Goal: Task Accomplishment & Management: Complete application form

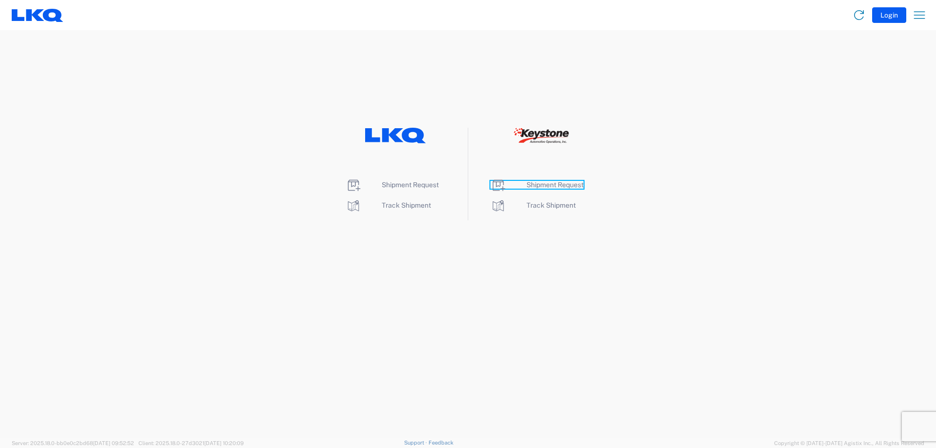
click at [548, 185] on span "Shipment Request" at bounding box center [554, 185] width 57 height 8
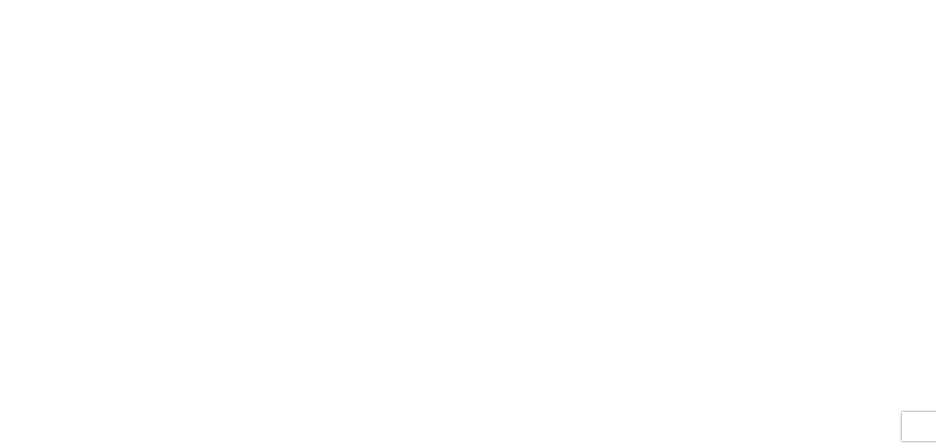
select select "FULL"
select select "LBS"
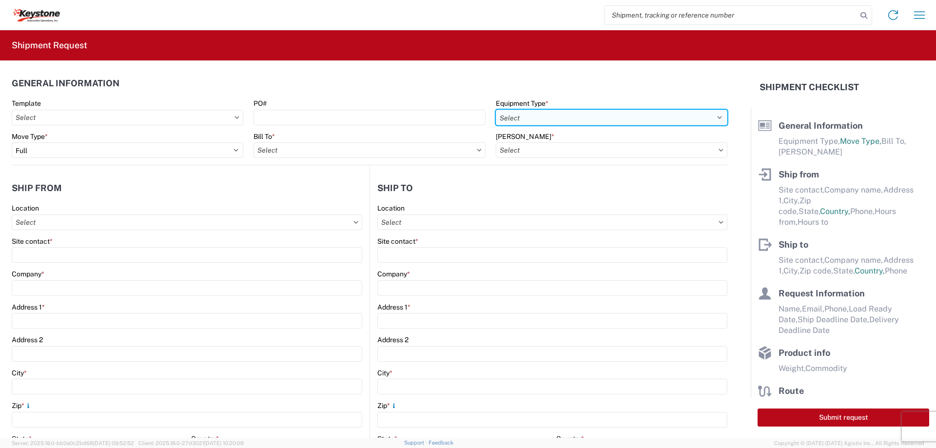
click at [544, 118] on select "Select 53’ Dry Van Flatbed Dropdeck (van) Lowboy (flatbed) Rail" at bounding box center [612, 118] width 232 height 16
select select "STDV"
click at [496, 110] on select "Select 53’ Dry Van Flatbed Dropdeck (van) Lowboy (flatbed) Rail" at bounding box center [612, 118] width 232 height 16
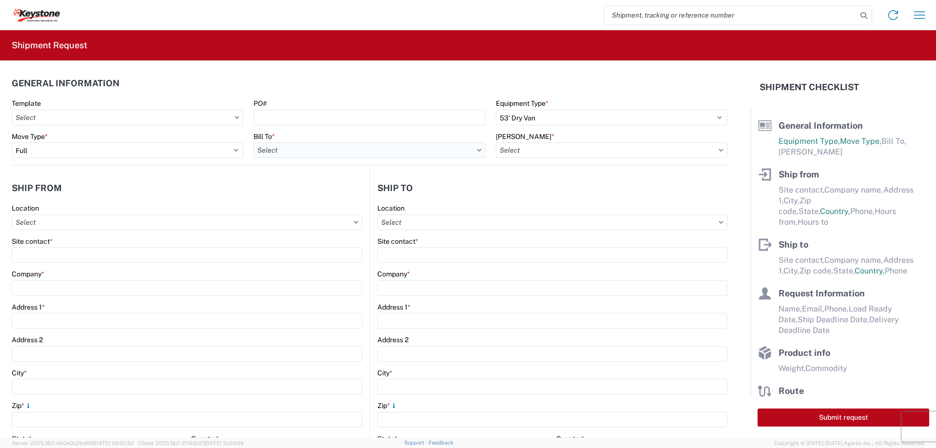
click at [444, 153] on input "Bill To *" at bounding box center [369, 150] width 232 height 16
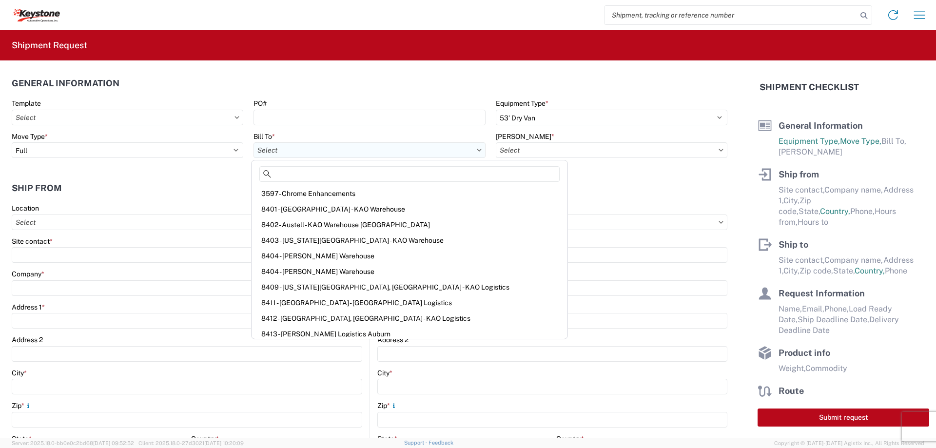
click at [476, 148] on input "Bill To *" at bounding box center [369, 150] width 232 height 16
click at [338, 171] on input at bounding box center [409, 174] width 300 height 16
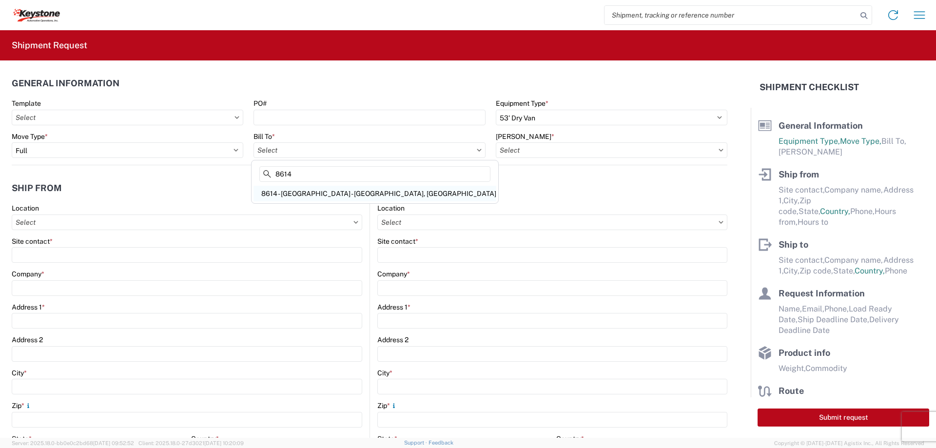
type input "8614"
click at [324, 188] on div "8614 - [GEOGRAPHIC_DATA] - [GEOGRAPHIC_DATA], [GEOGRAPHIC_DATA]" at bounding box center [374, 194] width 243 height 16
type input "8614 - [GEOGRAPHIC_DATA] - [GEOGRAPHIC_DATA], [GEOGRAPHIC_DATA]"
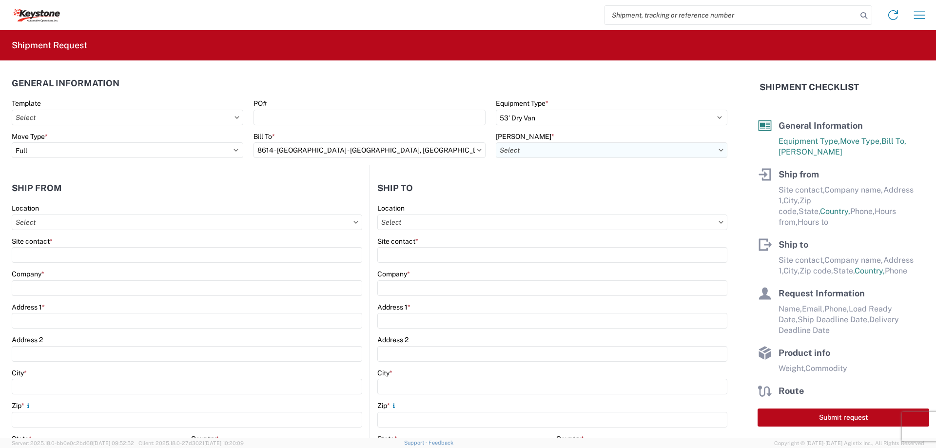
click at [534, 147] on input "[PERSON_NAME] *" at bounding box center [612, 150] width 232 height 16
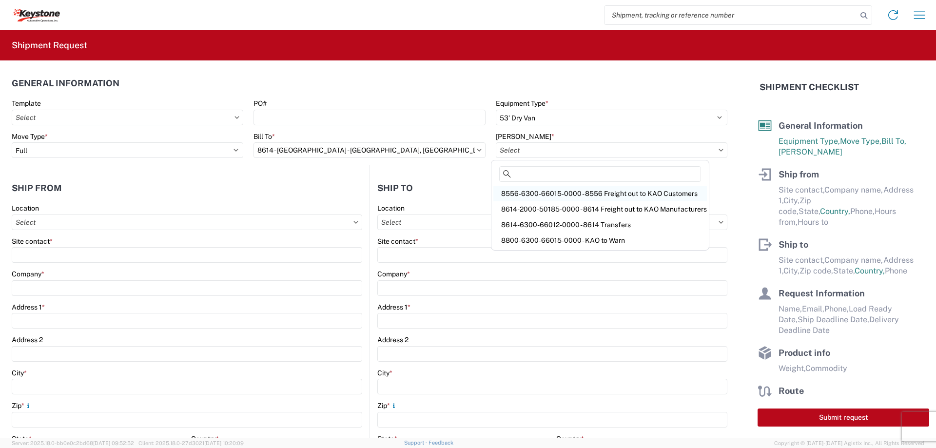
click at [551, 194] on div "8556-6300-66015-0000 - 8556 Freight out to KAO Customers" at bounding box center [599, 194] width 213 height 16
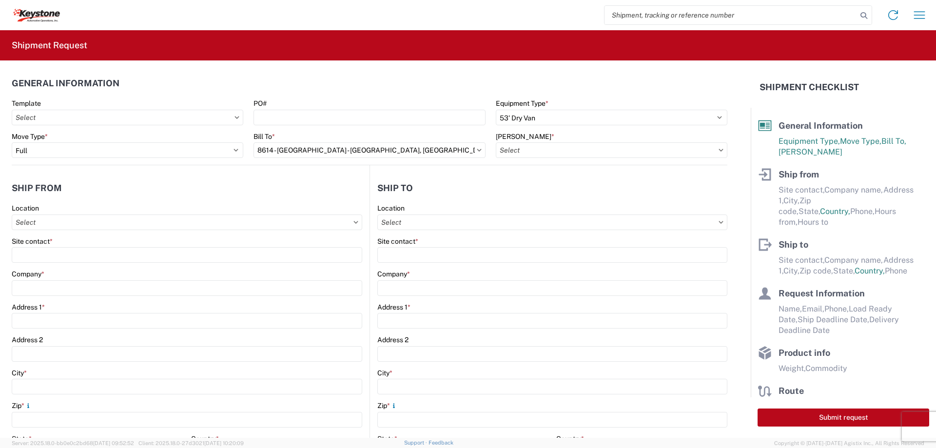
type input "8556-6300-66015-0000 - 8556 Freight out to KAO Customers"
click at [196, 218] on input "Location" at bounding box center [187, 222] width 350 height 16
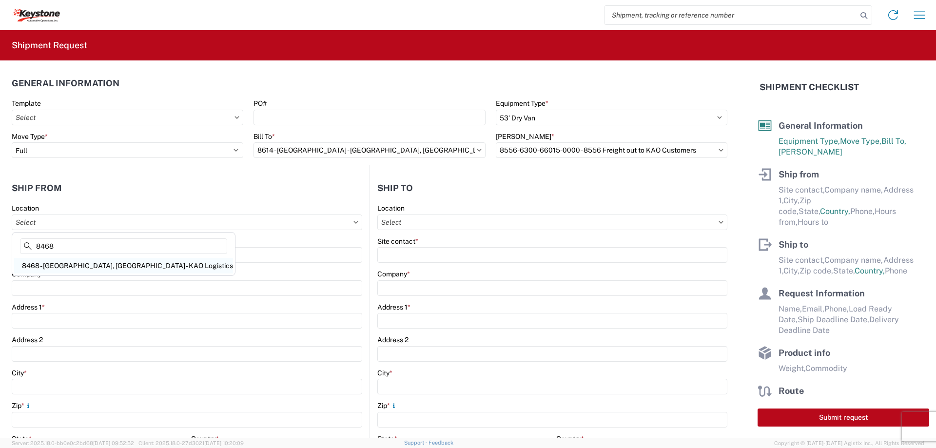
type input "8468"
click at [137, 268] on div "8468 - [GEOGRAPHIC_DATA], [GEOGRAPHIC_DATA] - KAO Logistics" at bounding box center [123, 266] width 219 height 16
type input "8468 - [GEOGRAPHIC_DATA], [GEOGRAPHIC_DATA] - KAO Logistics"
type input "KAO"
type input "[GEOGRAPHIC_DATA]. E-16"
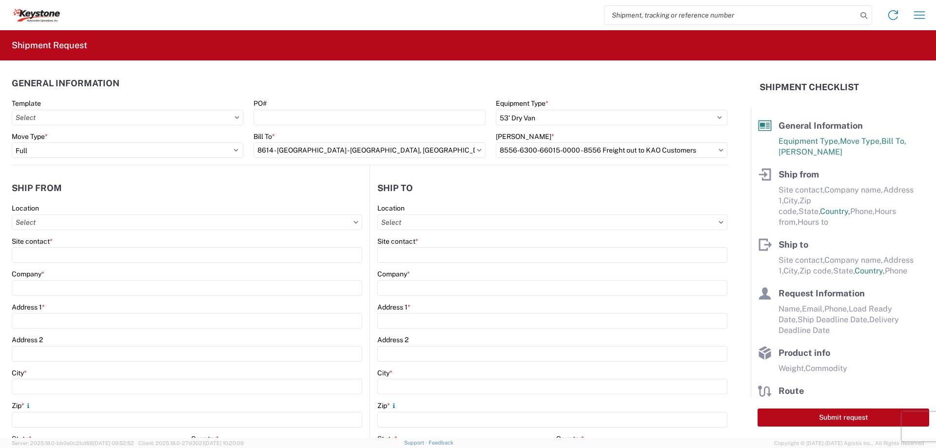
type input "Clearfield"
type input "84016"
select select "UT"
select select "US"
type input "07:00"
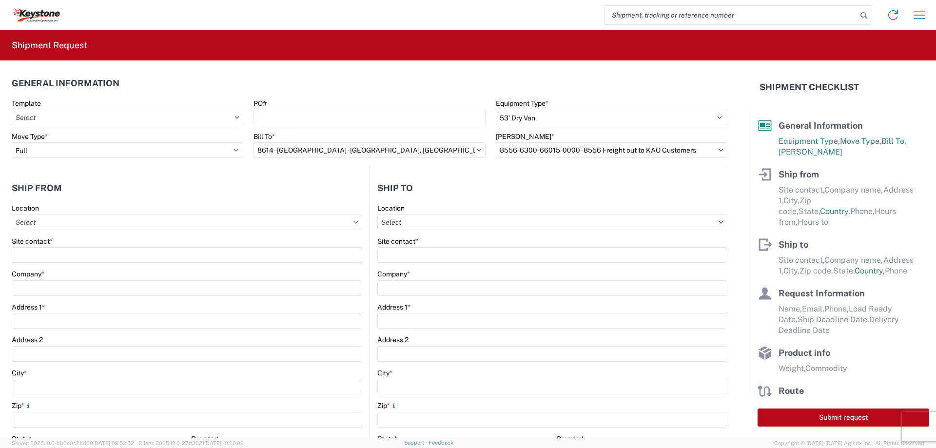
type input "17:00"
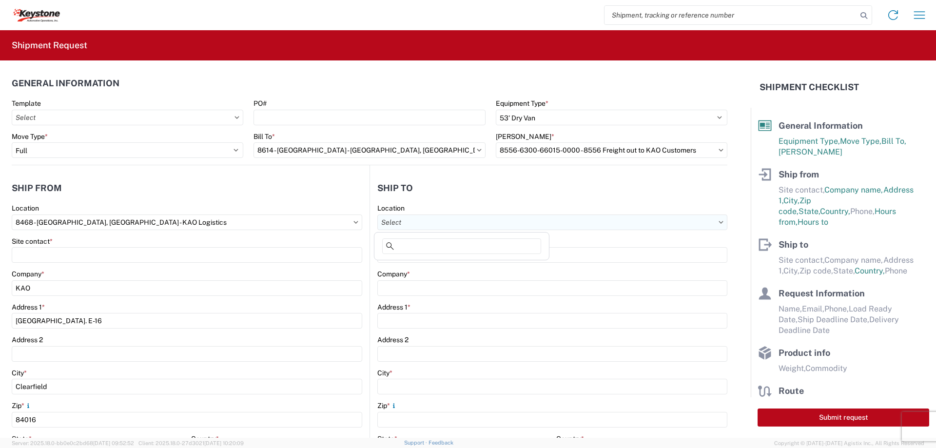
click at [378, 224] on input "Location" at bounding box center [552, 222] width 350 height 16
type input "8404"
click at [437, 277] on div "8404 - [PERSON_NAME] Warehouse" at bounding box center [461, 281] width 171 height 16
type input "8404 - [PERSON_NAME] Warehouse"
type input "KAO"
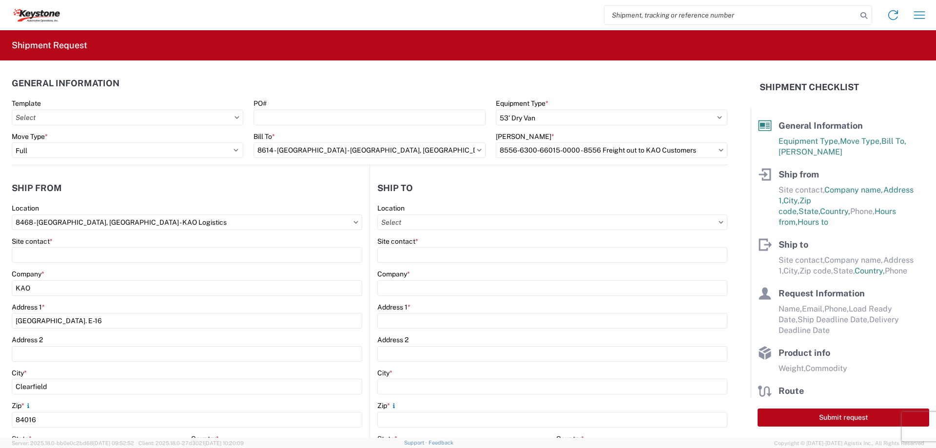
type input "[STREET_ADDRESS]"
type input "Suite 100"
type input "[PERSON_NAME]"
type input "75038"
select select "US"
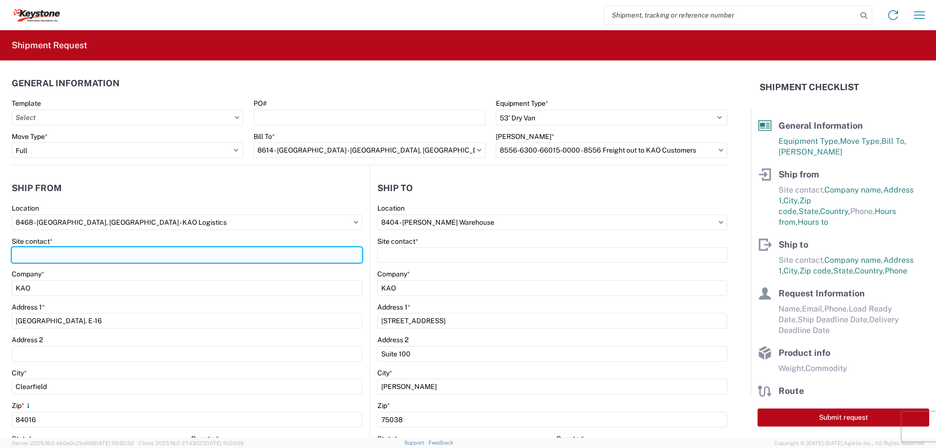
click at [138, 258] on input "Site contact *" at bounding box center [187, 255] width 350 height 16
type input "[PERSON_NAME][DEMOGRAPHIC_DATA]"
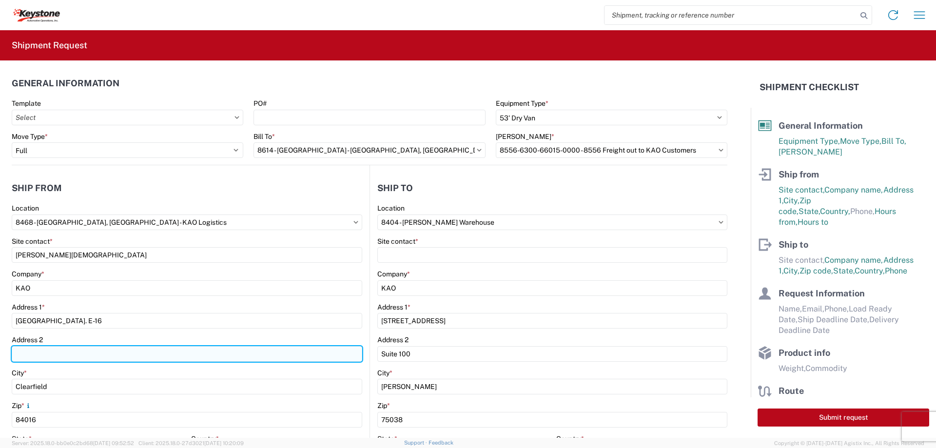
click at [111, 354] on input "Address 2" at bounding box center [187, 354] width 350 height 16
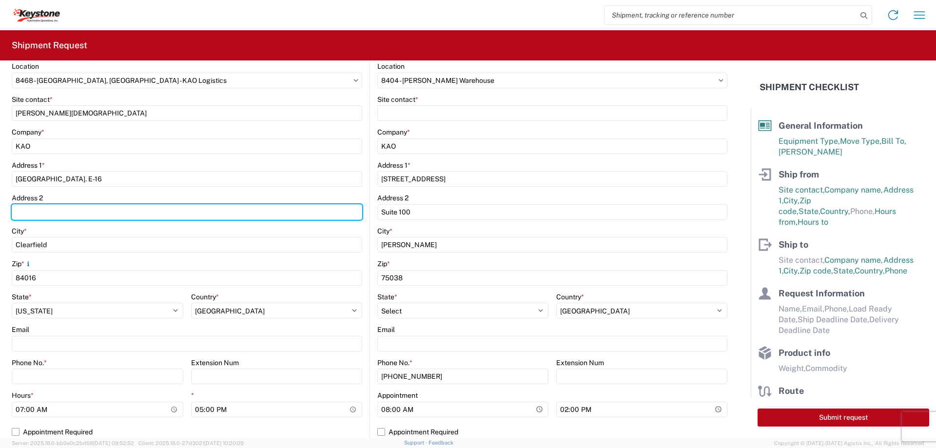
scroll to position [146, 0]
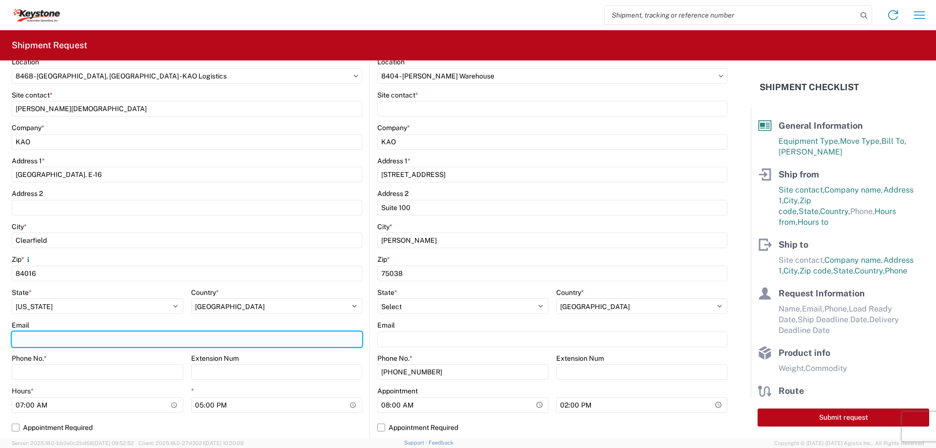
click at [130, 344] on input "Email" at bounding box center [187, 339] width 350 height 16
type input "[EMAIL_ADDRESS][DOMAIN_NAME]; [EMAIL_ADDRESS][DOMAIN_NAME]"
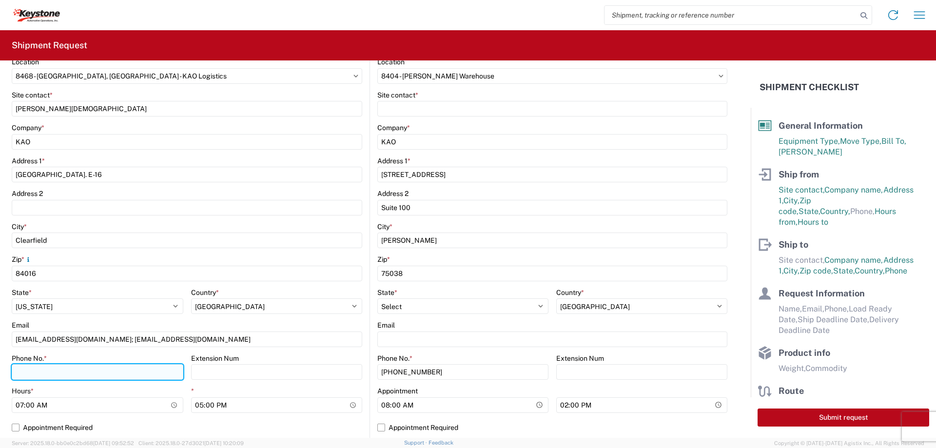
click at [132, 365] on input "Phone No. *" at bounding box center [98, 372] width 172 height 16
type input "3855192985"
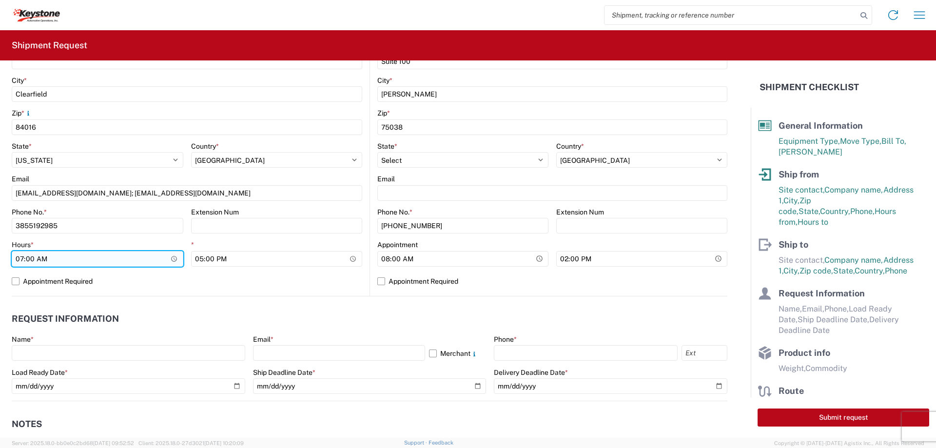
click at [172, 256] on input "07:00" at bounding box center [98, 259] width 172 height 16
type input "09:00"
click at [194, 280] on label "Appointment Required" at bounding box center [187, 281] width 350 height 16
click at [0, 0] on input "Appointment Required" at bounding box center [0, 0] width 0 height 0
select select "UT"
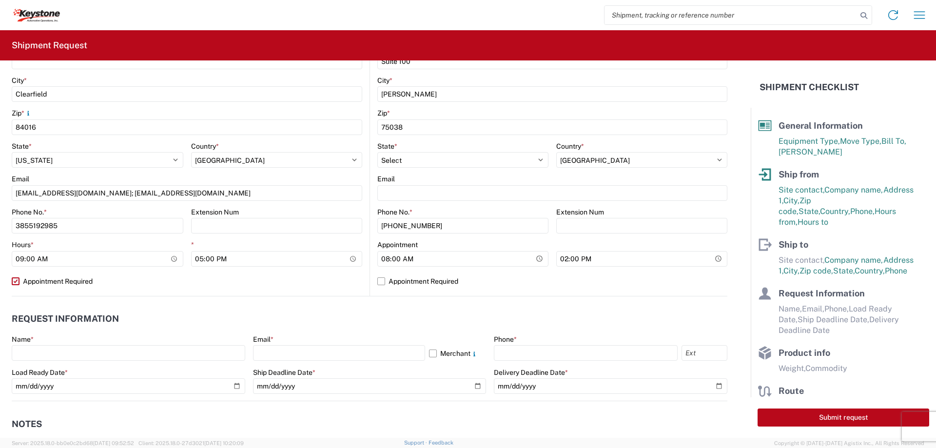
select select "US"
click at [79, 282] on label "Appointment Required" at bounding box center [187, 281] width 350 height 16
click at [0, 0] on input "Appointment Required" at bounding box center [0, 0] width 0 height 0
select select "US"
click at [306, 260] on input "17:00" at bounding box center [277, 259] width 172 height 16
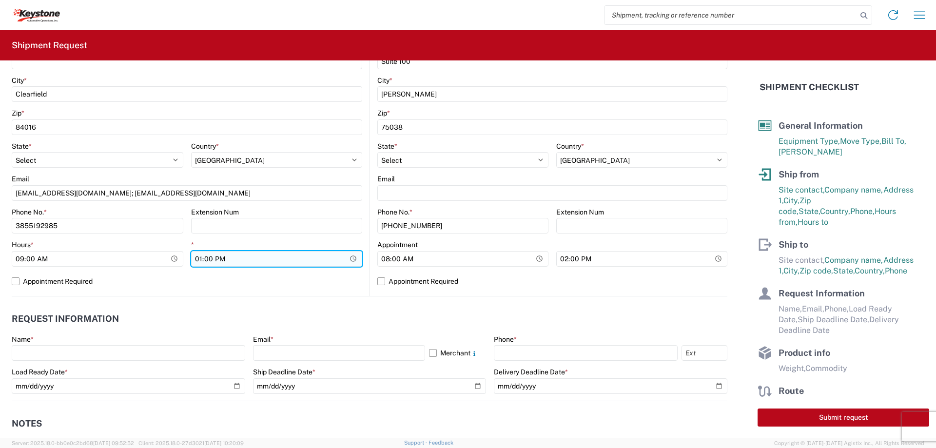
type input "12:00"
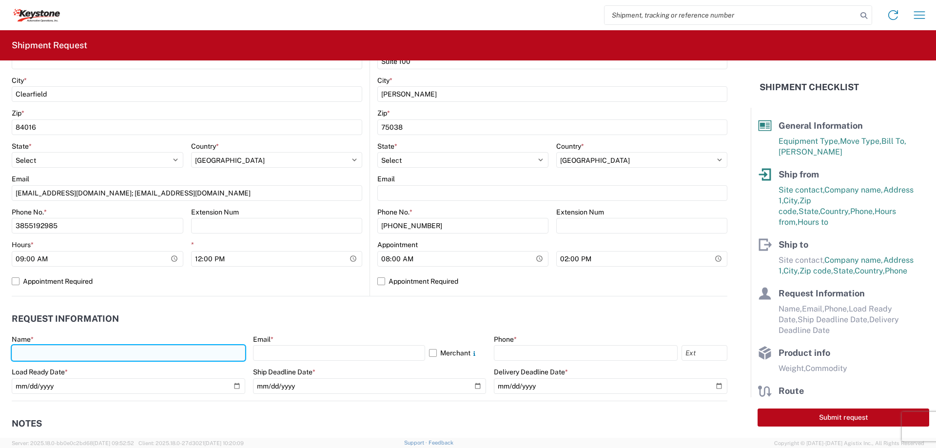
click at [195, 347] on input "text" at bounding box center [128, 353] width 233 height 16
type input "[PERSON_NAME]"
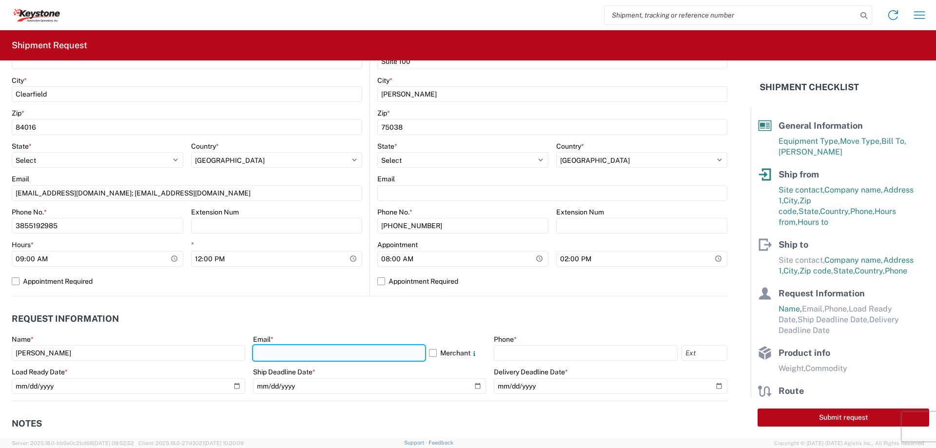
click at [293, 355] on input "text" at bounding box center [339, 353] width 172 height 16
type input "[EMAIL_ADDRESS][DOMAIN_NAME]"
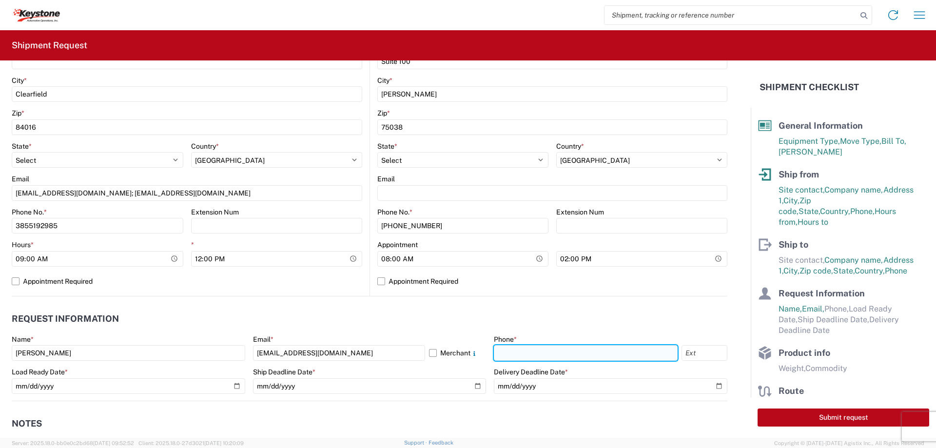
click at [524, 351] on input "text" at bounding box center [586, 353] width 184 height 16
type input "2677161430"
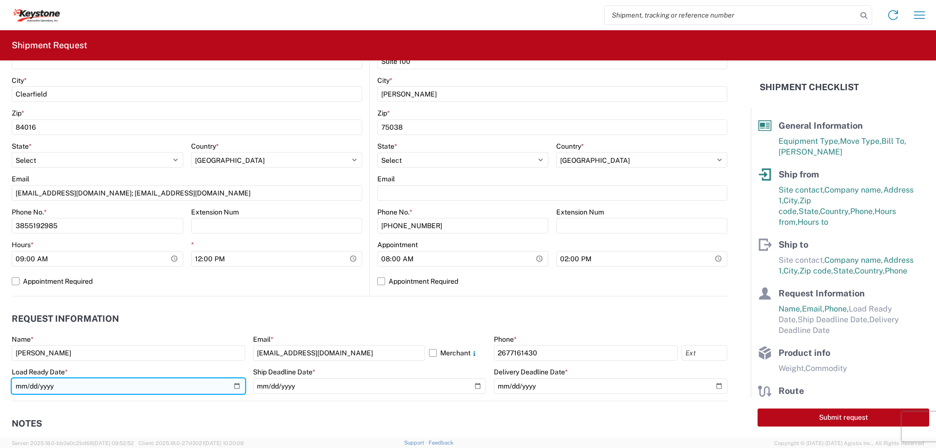
click at [75, 384] on input "date" at bounding box center [128, 386] width 233 height 16
click at [237, 385] on input "date" at bounding box center [128, 386] width 233 height 16
type input "[DATE]"
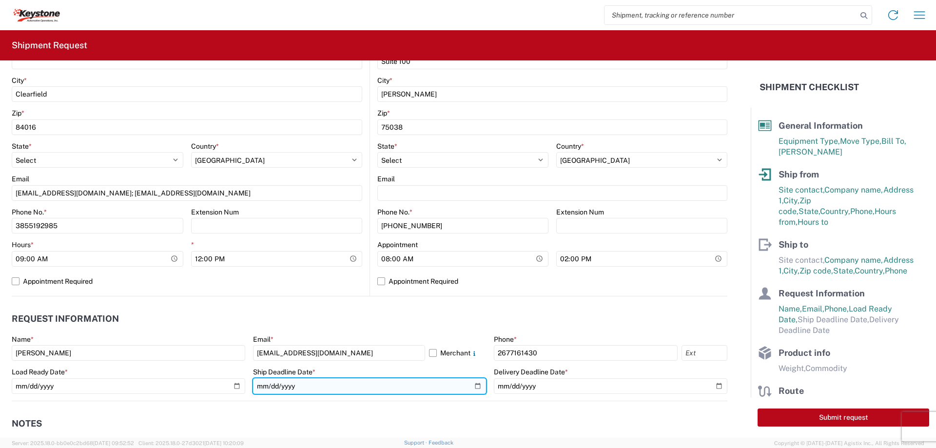
click at [477, 387] on input "date" at bounding box center [369, 386] width 233 height 16
type input "[DATE]"
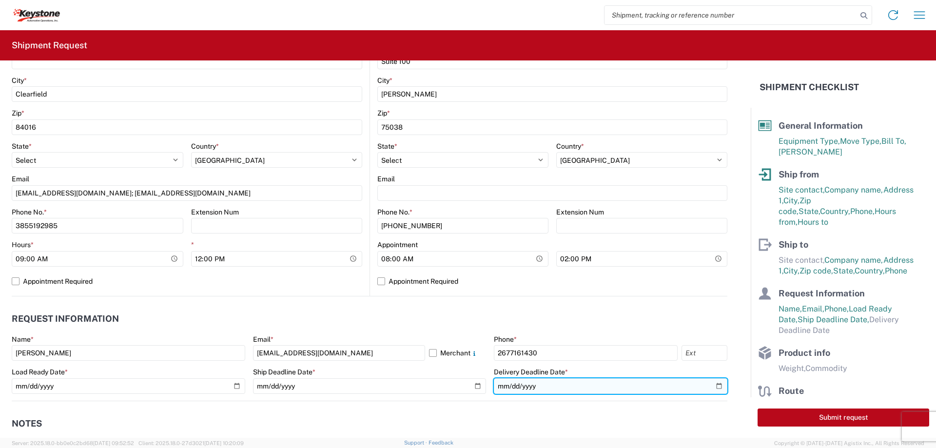
click at [710, 385] on input "date" at bounding box center [610, 386] width 233 height 16
type input "[DATE]"
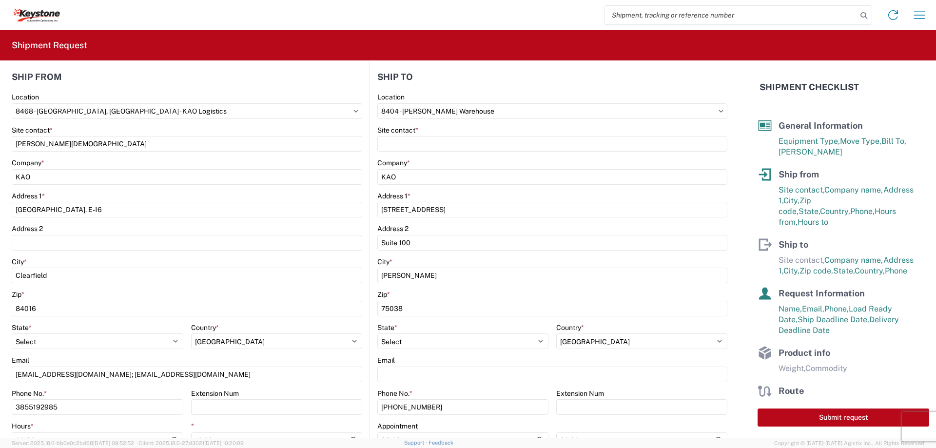
scroll to position [49, 0]
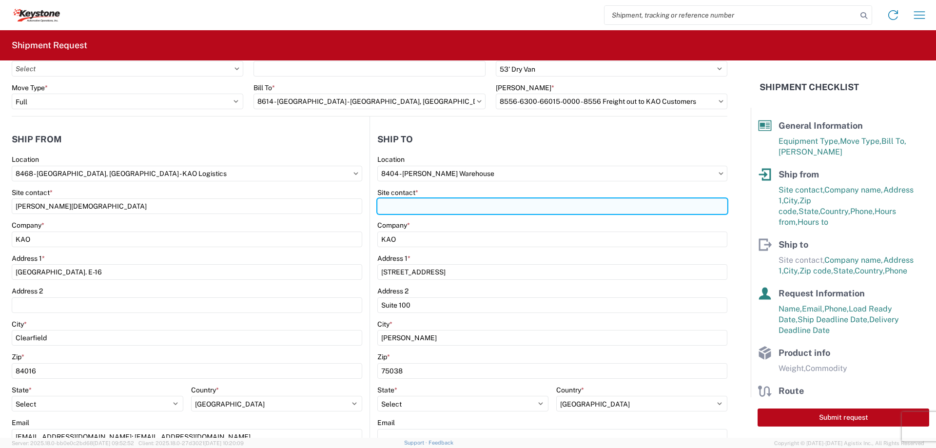
click at [471, 204] on input "Site contact *" at bounding box center [552, 206] width 350 height 16
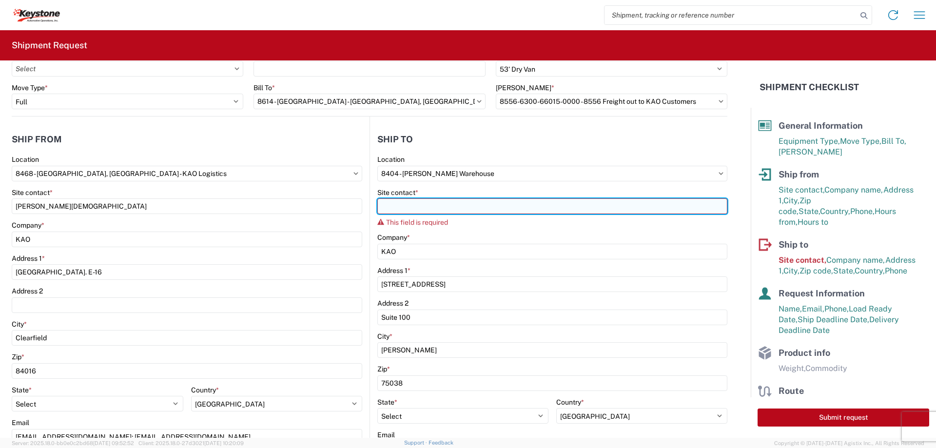
click at [490, 207] on input "Site contact *" at bounding box center [552, 206] width 350 height 16
paste input "[PERSON_NAME]"
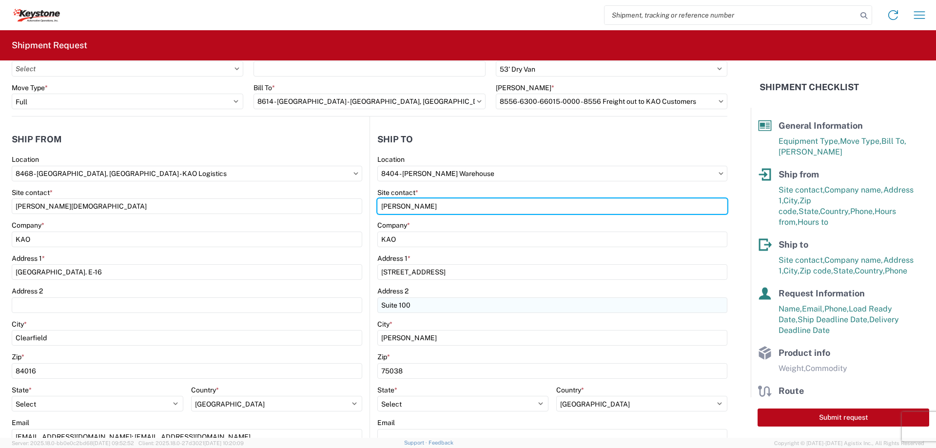
scroll to position [195, 0]
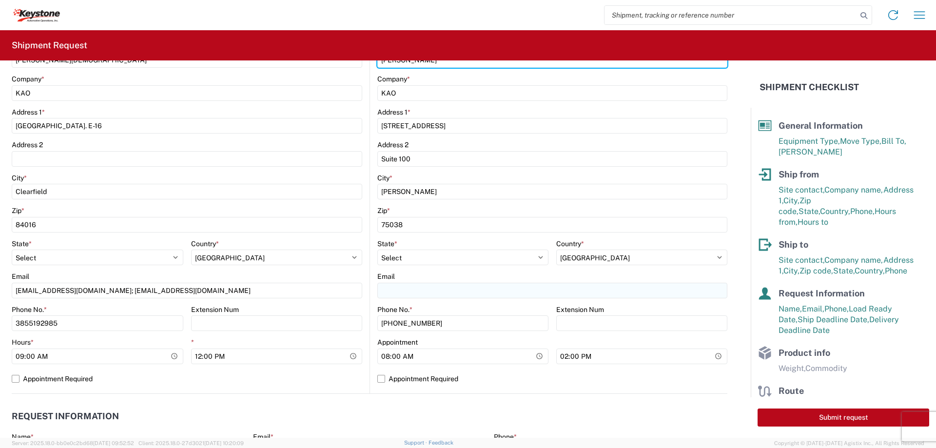
type input "[PERSON_NAME]"
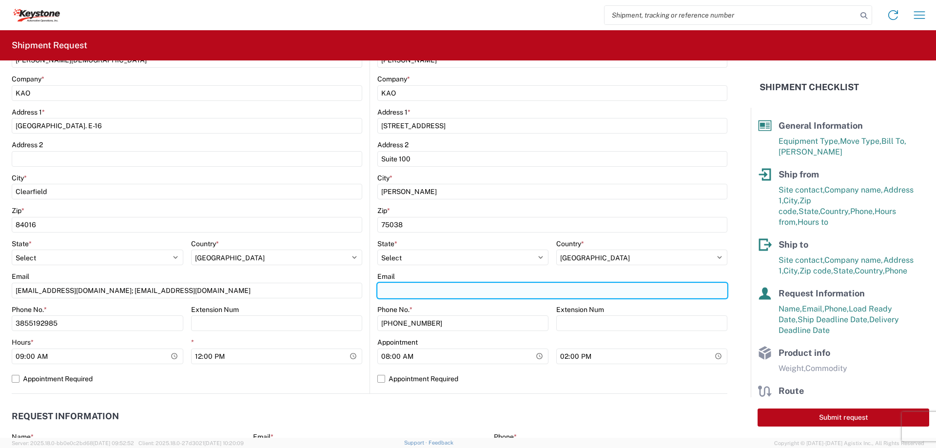
click at [426, 294] on input "Email" at bounding box center [552, 291] width 350 height 16
click at [468, 289] on input "Email" at bounding box center [552, 291] width 350 height 16
paste input "[EMAIL_ADDRESS][DOMAIN_NAME]"
click at [490, 290] on input "[EMAIL_ADDRESS][DOMAIN_NAME];" at bounding box center [552, 291] width 350 height 16
paste input "[EMAIL_ADDRESS][DOMAIN_NAME]"
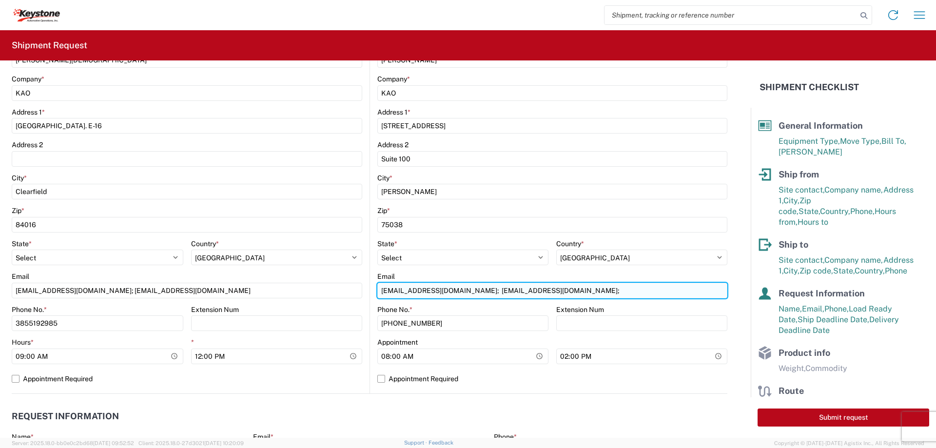
click at [626, 287] on input "[EMAIL_ADDRESS][DOMAIN_NAME]; [EMAIL_ADDRESS][DOMAIN_NAME];" at bounding box center [552, 291] width 350 height 16
paste input "[EMAIL_ADDRESS][DOMAIN_NAME]"
click at [677, 292] on input "[EMAIL_ADDRESS][DOMAIN_NAME]; [EMAIL_ADDRESS][DOMAIN_NAME]; [EMAIL_ADDRESS][DOM…" at bounding box center [552, 291] width 350 height 16
paste input "[EMAIL_ADDRESS][DOMAIN_NAME]"
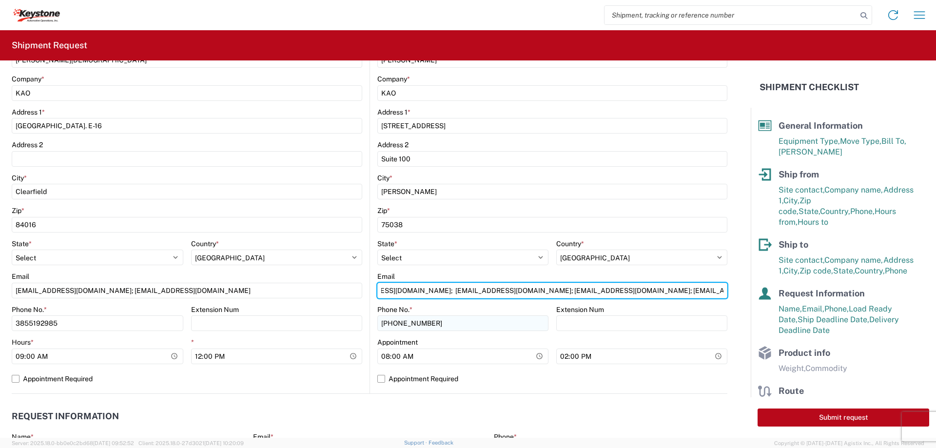
type input "[EMAIL_ADDRESS][DOMAIN_NAME]; [EMAIL_ADDRESS][DOMAIN_NAME]; [EMAIL_ADDRESS][DOM…"
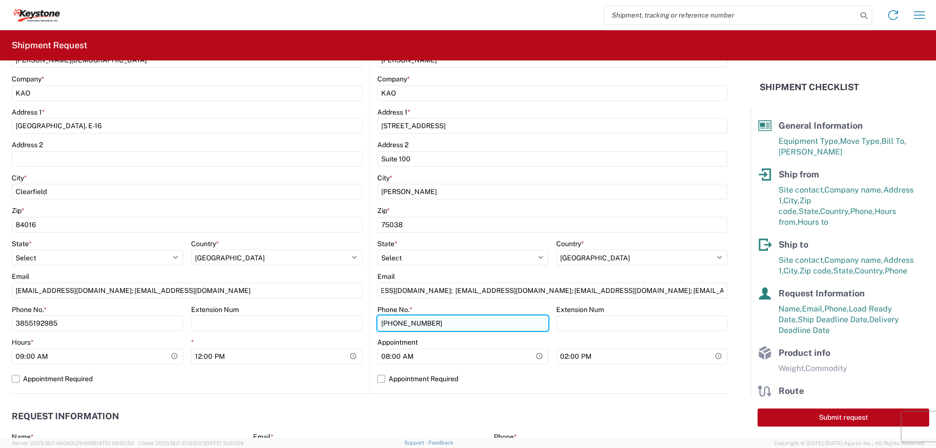
click at [502, 329] on input "[PHONE_NUMBER]" at bounding box center [462, 323] width 171 height 16
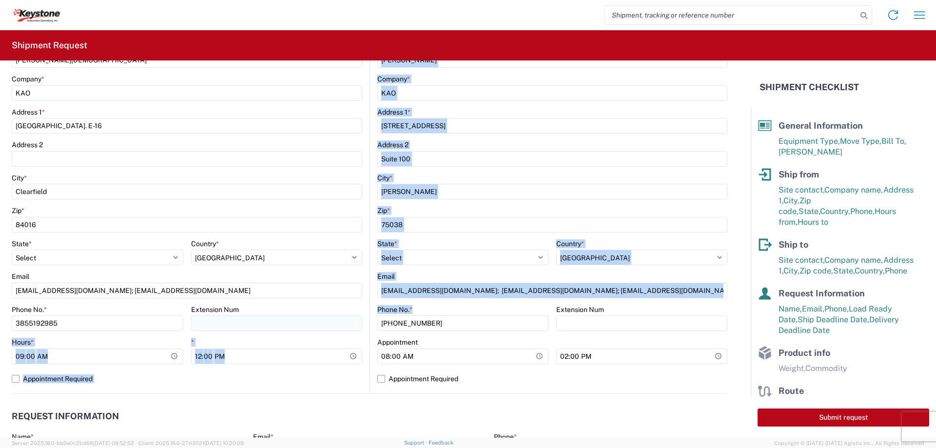
drag, startPoint x: 431, startPoint y: 332, endPoint x: 358, endPoint y: 329, distance: 73.7
click at [358, 329] on div "Ship from 8468 Location [STREET_ADDRESS] - KAO Logistics Site contact * [PERSON…" at bounding box center [370, 182] width 716 height 424
click at [413, 328] on input "[PHONE_NUMBER]" at bounding box center [462, 323] width 171 height 16
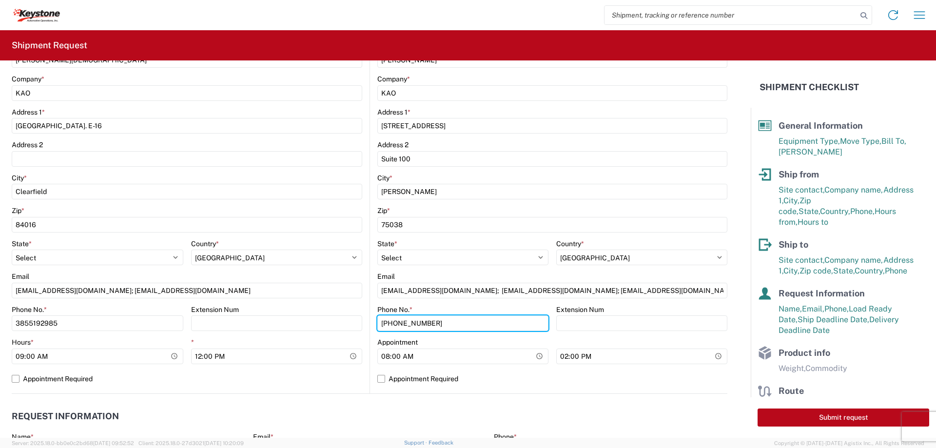
drag, startPoint x: 427, startPoint y: 325, endPoint x: 365, endPoint y: 320, distance: 62.6
click at [365, 320] on div "Ship from 8468 Location [STREET_ADDRESS] - KAO Logistics Site contact * [PERSON…" at bounding box center [370, 182] width 716 height 424
paste input "586-3525"
type input "[PHONE_NUMBER]"
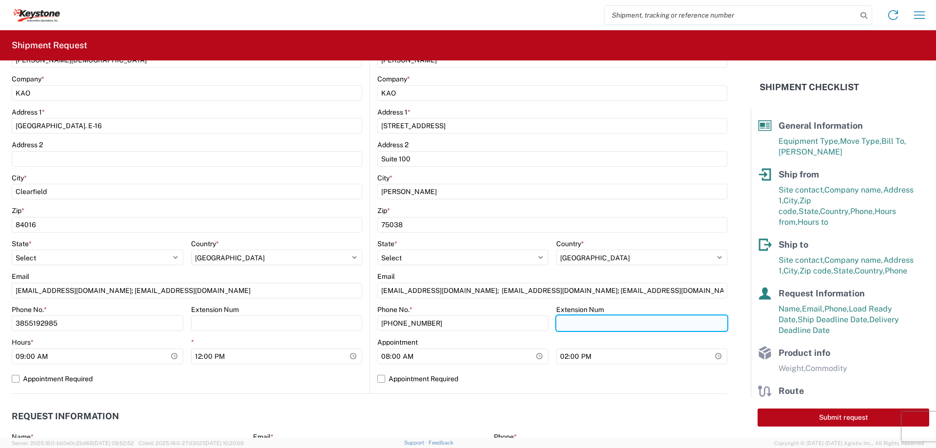
click at [649, 324] on input "Extension Num" at bounding box center [641, 323] width 171 height 16
paste input "3889"
type input "3889"
click at [377, 380] on label "Appointment Required" at bounding box center [552, 379] width 350 height 16
click at [0, 0] on input "Appointment Required" at bounding box center [0, 0] width 0 height 0
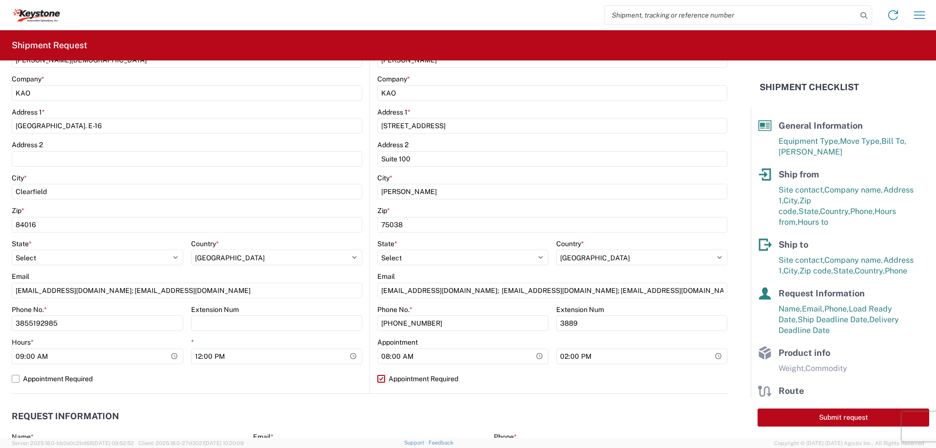
select select "US"
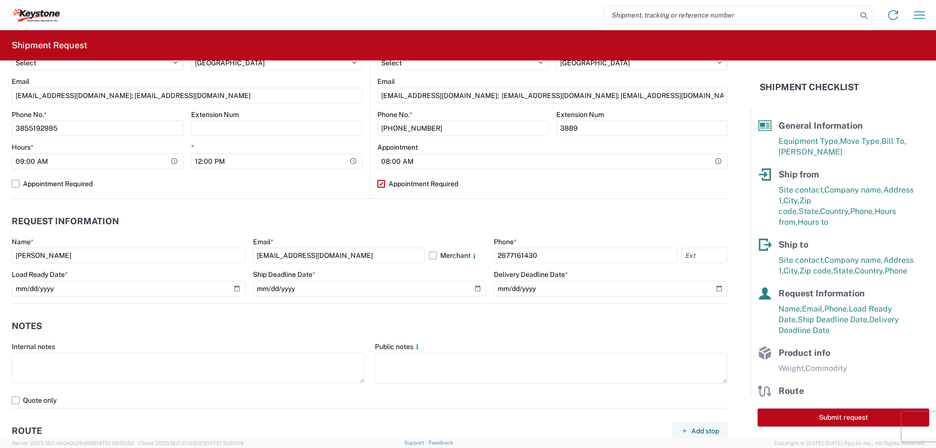
scroll to position [682, 0]
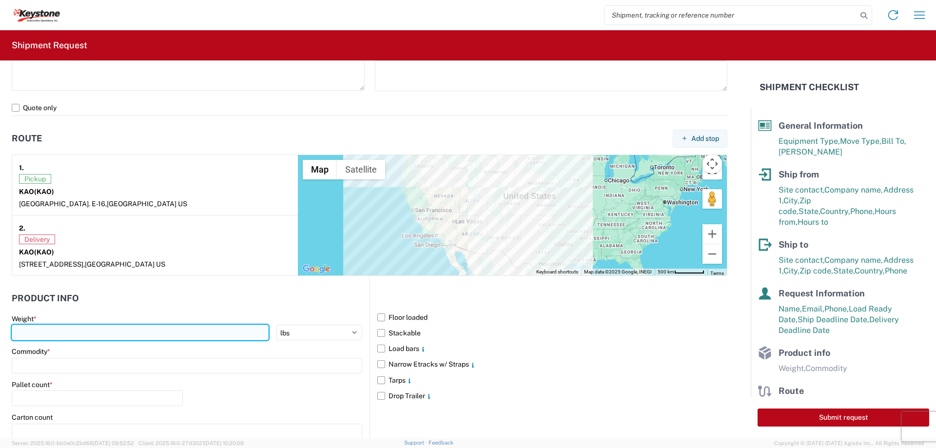
click at [199, 334] on input "number" at bounding box center [140, 333] width 257 height 16
type input "18000"
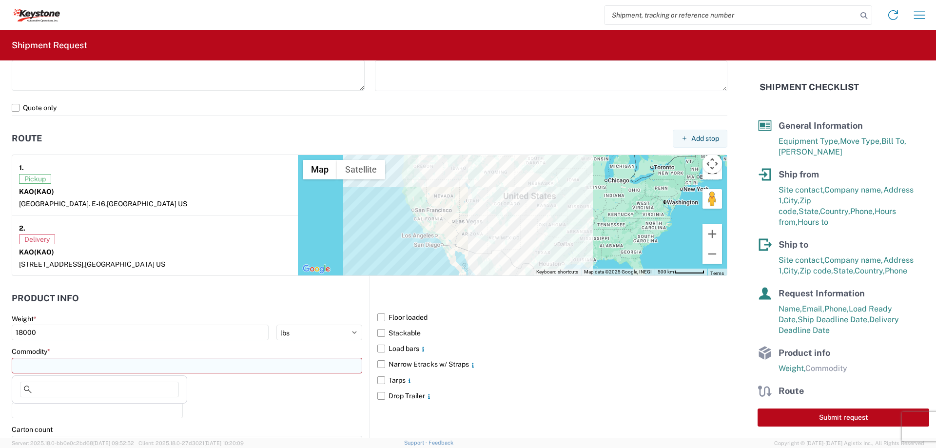
click at [189, 369] on input at bounding box center [187, 366] width 350 height 16
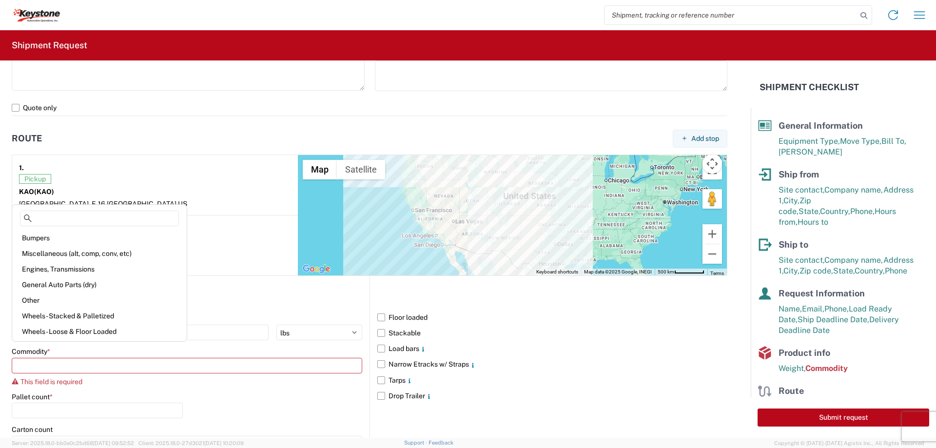
scroll to position [804, 0]
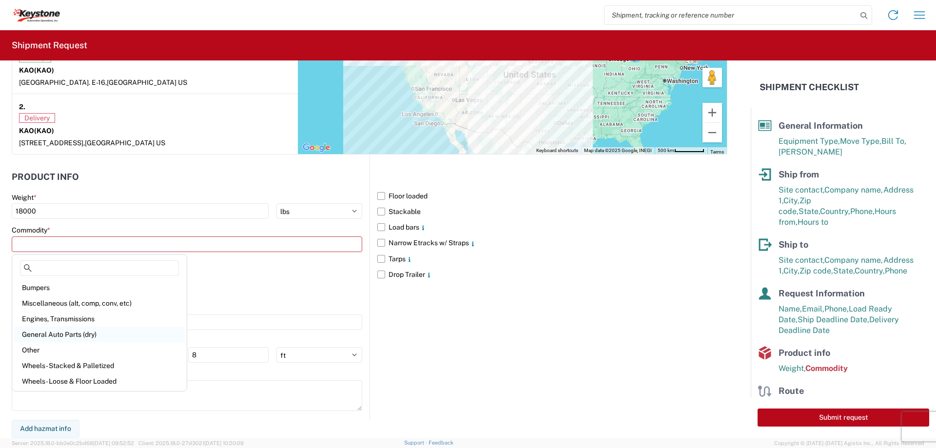
click at [62, 336] on div "General Auto Parts (dry)" at bounding box center [99, 335] width 171 height 16
type input "General Auto Parts (dry)"
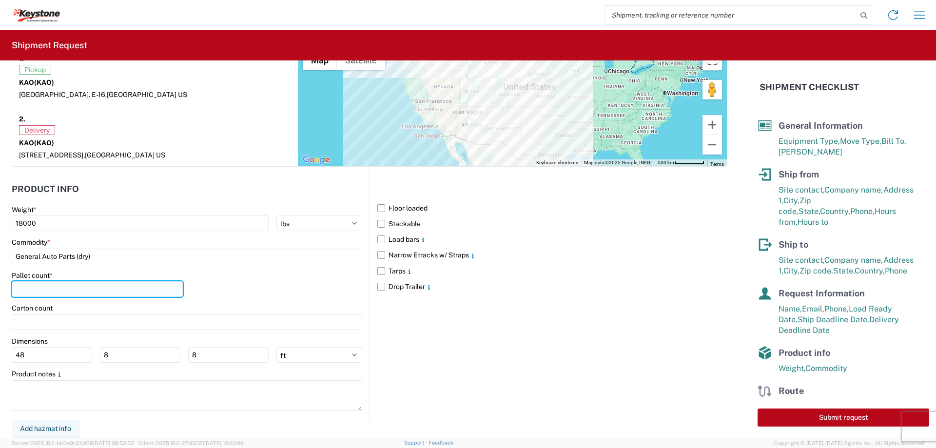
click at [108, 293] on input "number" at bounding box center [97, 289] width 171 height 16
type input "24"
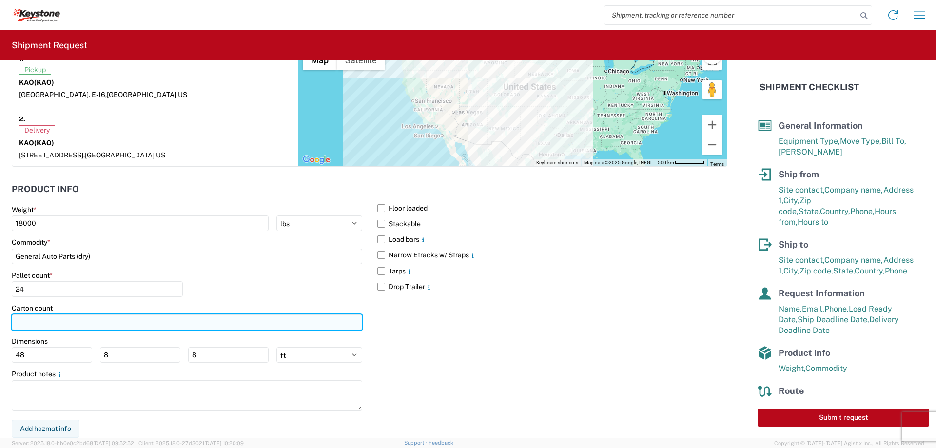
click at [176, 327] on input "number" at bounding box center [187, 322] width 350 height 16
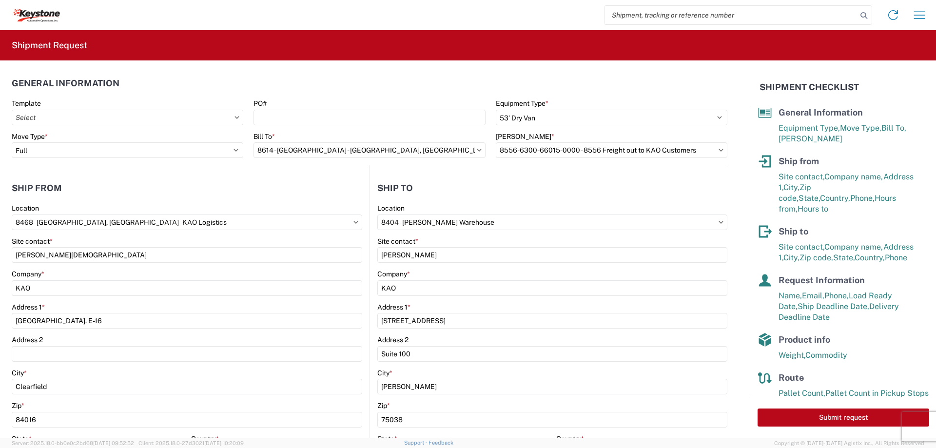
scroll to position [36, 0]
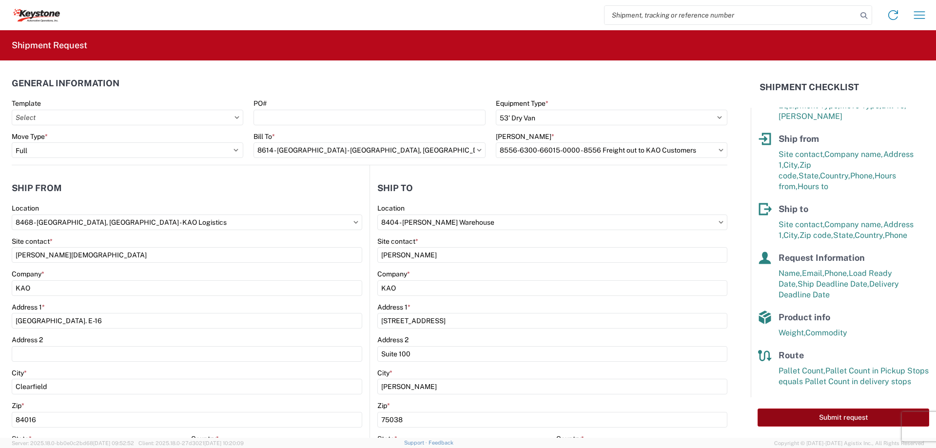
type input "-3"
click at [818, 417] on button "Submit request" at bounding box center [843, 417] width 172 height 18
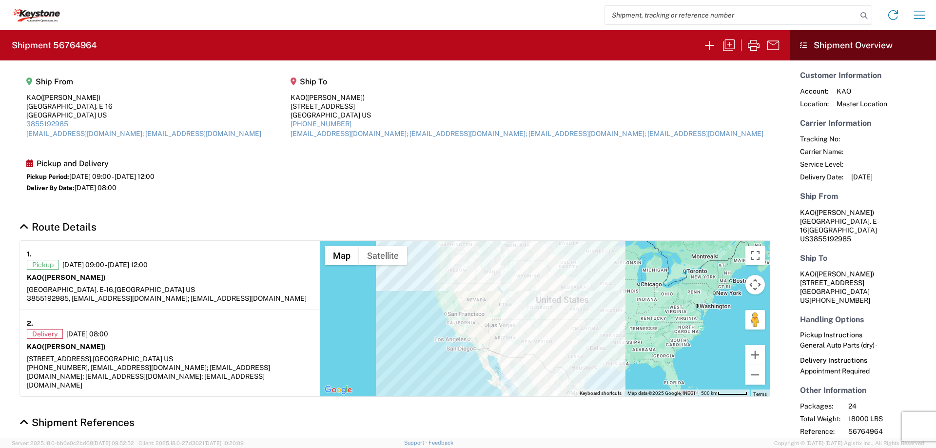
click at [108, 55] on agx-form-header "Shipment 56764964" at bounding box center [395, 45] width 790 height 30
drag, startPoint x: 110, startPoint y: 47, endPoint x: 13, endPoint y: 38, distance: 97.4
click at [13, 38] on agx-form-header "Shipment 56764964" at bounding box center [395, 45] width 790 height 30
copy h2 "Shipment 56764964"
click at [110, 20] on div "Home Shipment request Shipment tracking" at bounding box center [496, 14] width 873 height 23
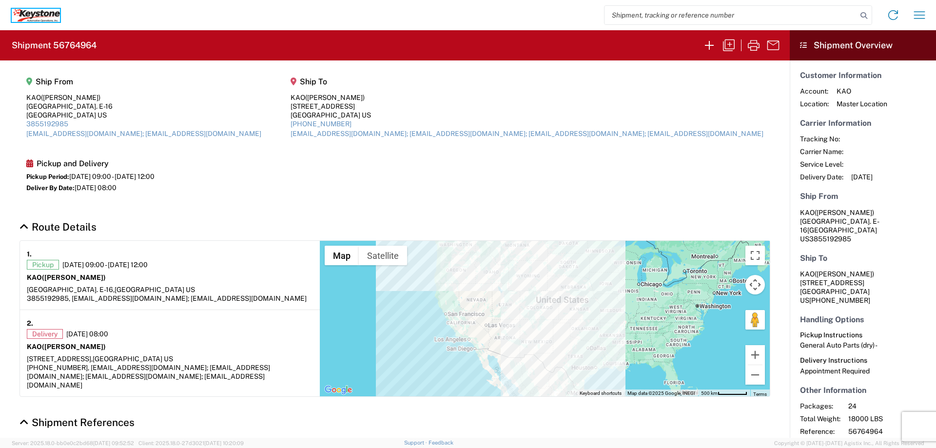
click at [45, 13] on icon at bounding box center [46, 13] width 5 height 5
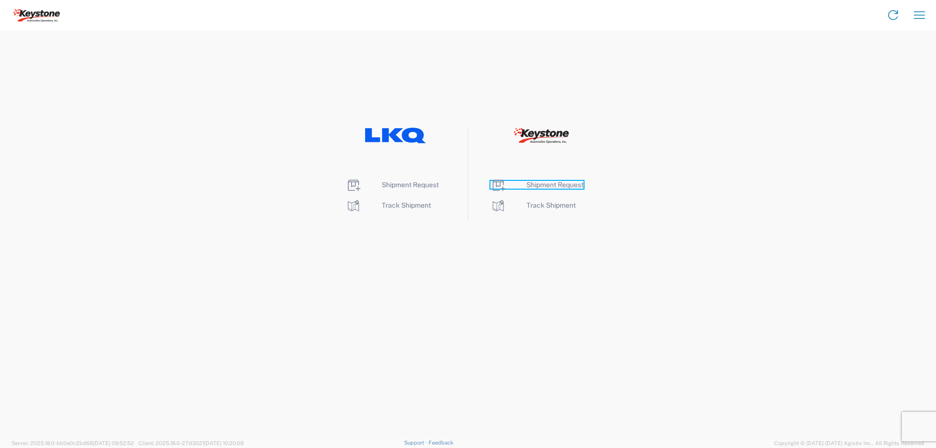
click at [551, 186] on span "Shipment Request" at bounding box center [554, 185] width 57 height 8
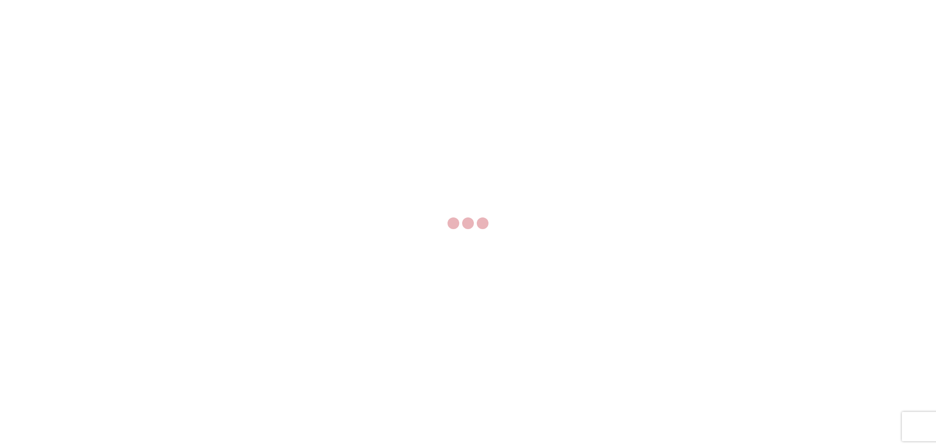
select select "FULL"
select select "LBS"
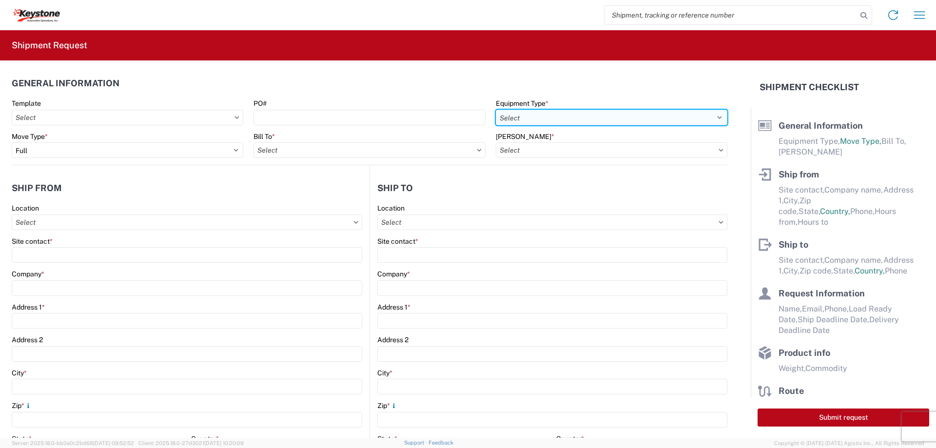
click at [522, 112] on select "Select 53’ Dry Van Flatbed Dropdeck (van) Lowboy (flatbed) Rail" at bounding box center [612, 118] width 232 height 16
select select "STDV"
click at [496, 110] on select "Select 53’ Dry Van Flatbed Dropdeck (van) Lowboy (flatbed) Rail" at bounding box center [612, 118] width 232 height 16
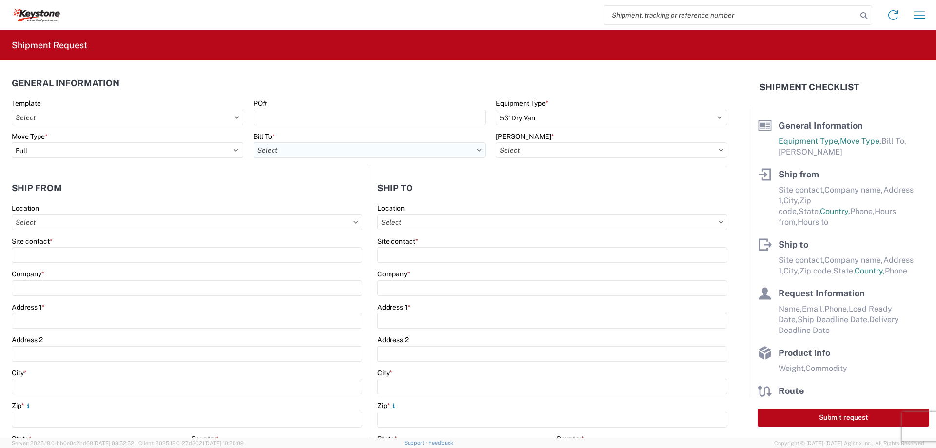
click at [302, 147] on input "Bill To *" at bounding box center [369, 150] width 232 height 16
type input "8614"
click at [313, 192] on div "8614 - [GEOGRAPHIC_DATA] - [GEOGRAPHIC_DATA], [GEOGRAPHIC_DATA]" at bounding box center [374, 194] width 243 height 16
type input "8614 - [GEOGRAPHIC_DATA] - [GEOGRAPHIC_DATA], [GEOGRAPHIC_DATA]"
click at [504, 152] on input "[PERSON_NAME] *" at bounding box center [612, 150] width 232 height 16
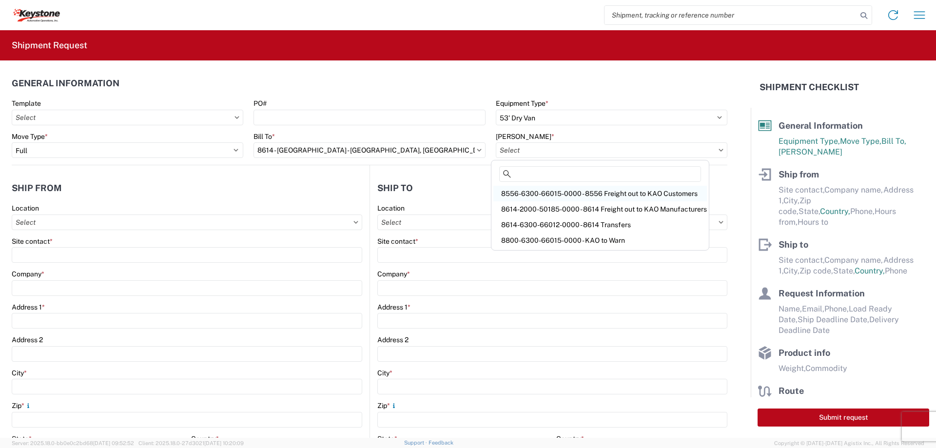
click at [543, 192] on div "8556-6300-66015-0000 - 8556 Freight out to KAO Customers" at bounding box center [599, 194] width 213 height 16
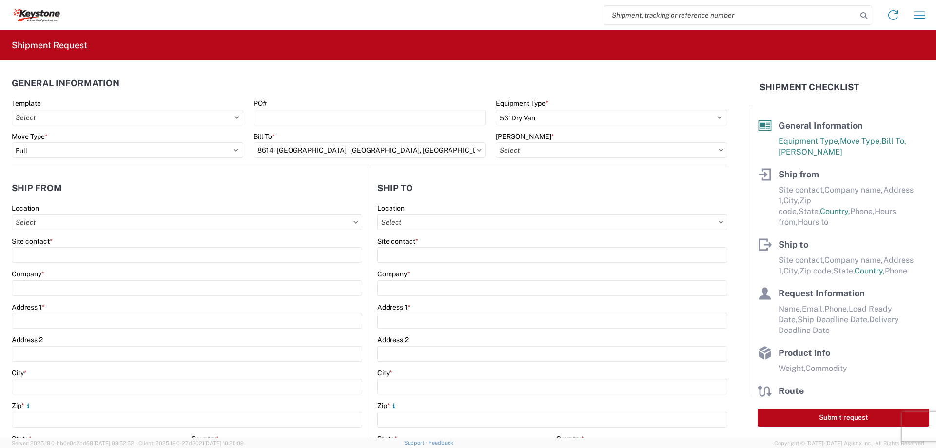
type input "8556-6300-66015-0000 - 8556 Freight out to KAO Customers"
click at [180, 224] on input "Location" at bounding box center [187, 222] width 350 height 16
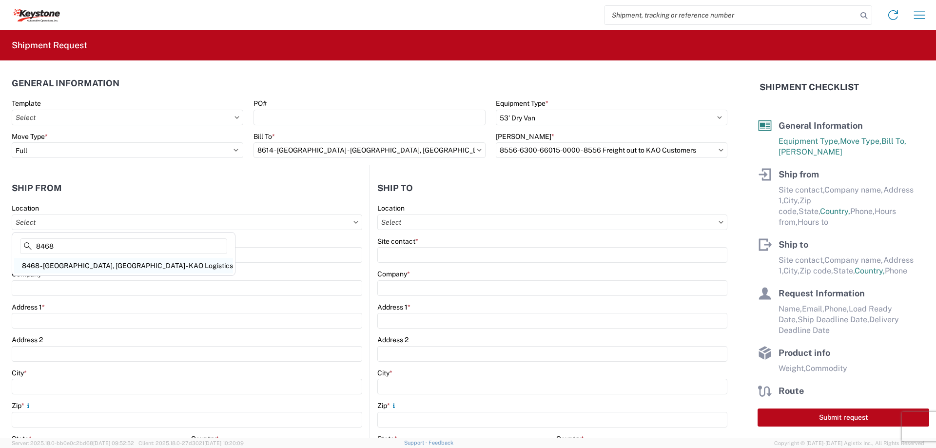
type input "8468"
click at [118, 261] on div "8468 - [GEOGRAPHIC_DATA], [GEOGRAPHIC_DATA] - KAO Logistics" at bounding box center [123, 266] width 219 height 16
type input "8468 - [GEOGRAPHIC_DATA], [GEOGRAPHIC_DATA] - KAO Logistics"
type input "KAO"
type input "[GEOGRAPHIC_DATA]. E-16"
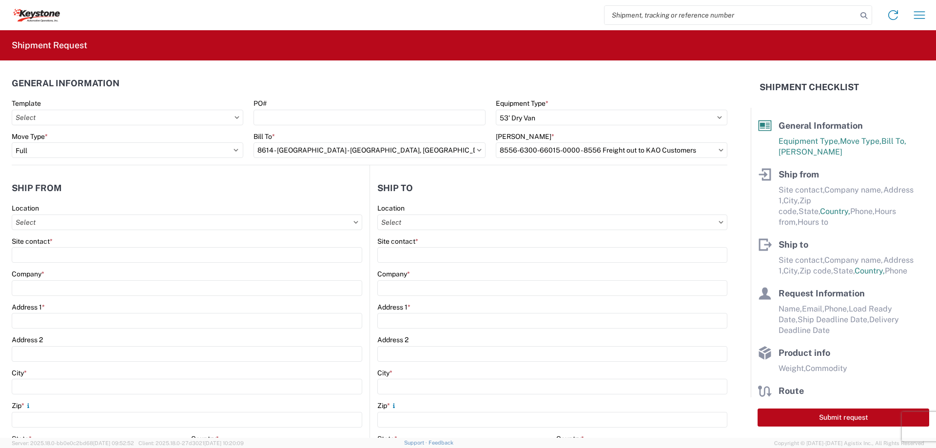
type input "Clearfield"
type input "84016"
select select "UT"
select select "US"
type input "07:00"
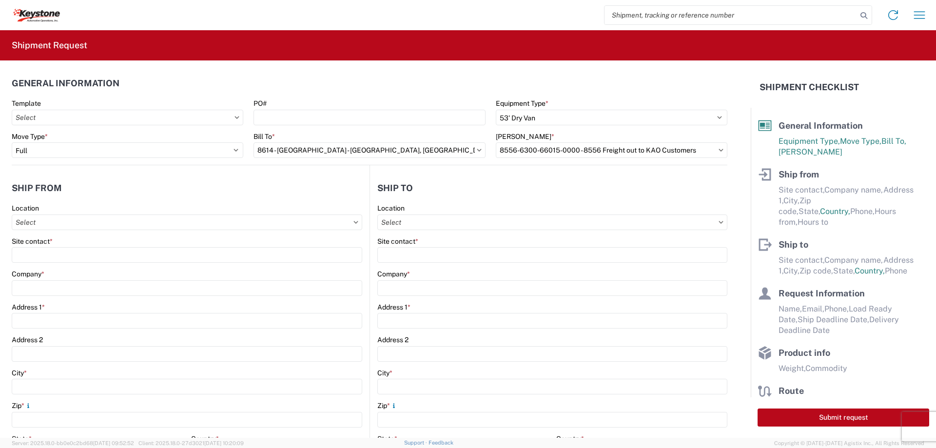
type input "17:00"
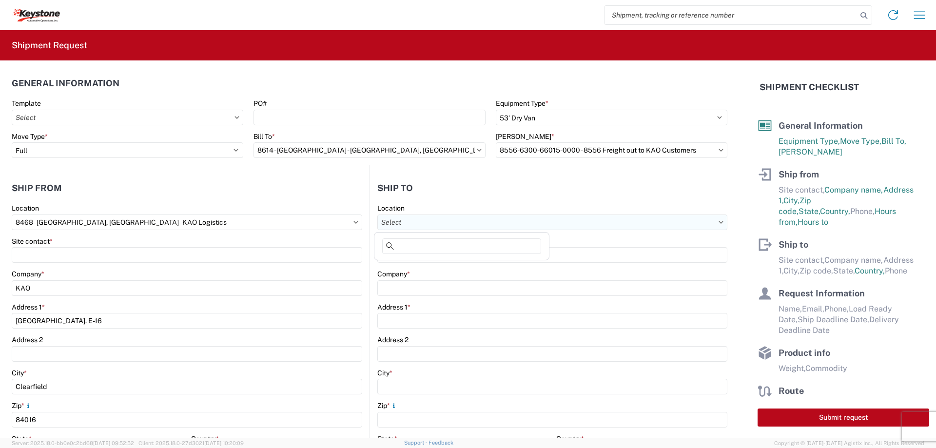
click at [428, 220] on input "Location" at bounding box center [552, 222] width 350 height 16
type input "8607"
click at [436, 262] on div "8607 - [GEOGRAPHIC_DATA], [GEOGRAPHIC_DATA] – KAO Warehouse" at bounding box center [489, 266] width 227 height 16
type input "8607 - [GEOGRAPHIC_DATA], [GEOGRAPHIC_DATA] – KAO Warehouse"
type input "KAO"
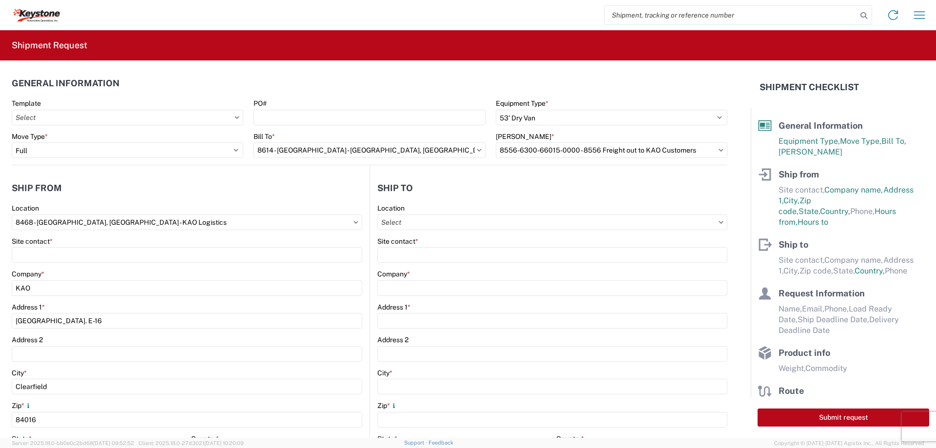
type input "17950 Dix Toledo Highway"
type input "Brownstown"
type input "48193"
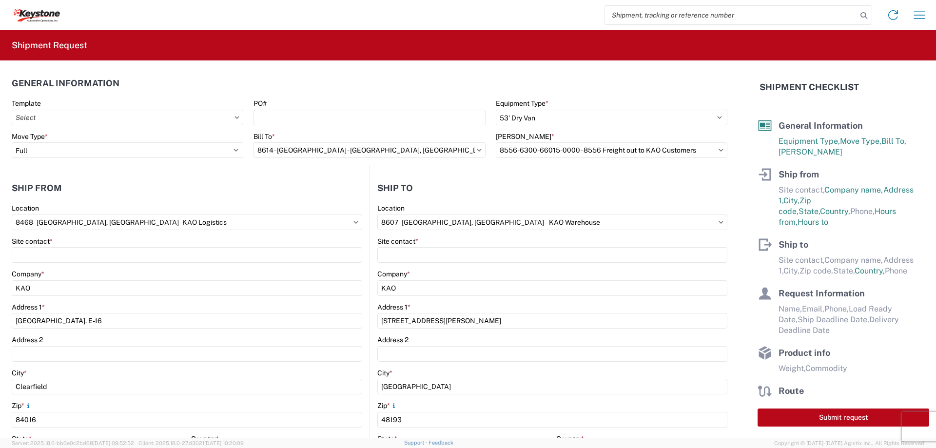
select select "US"
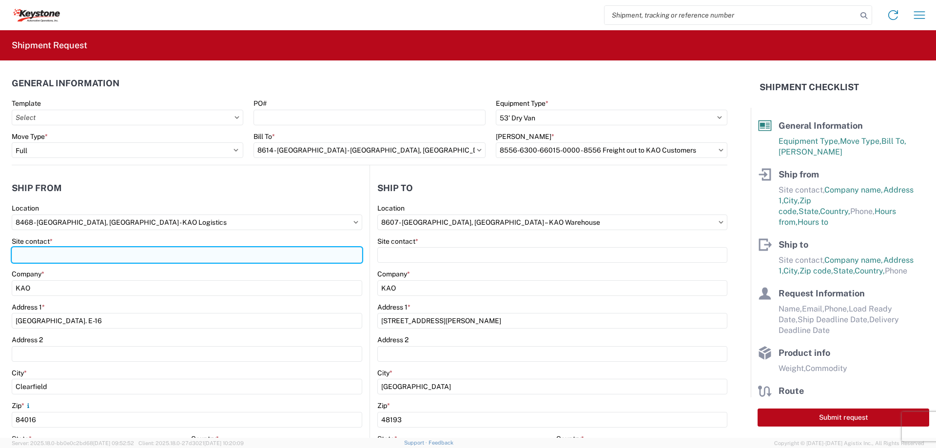
click at [91, 249] on input "Site contact *" at bounding box center [187, 255] width 350 height 16
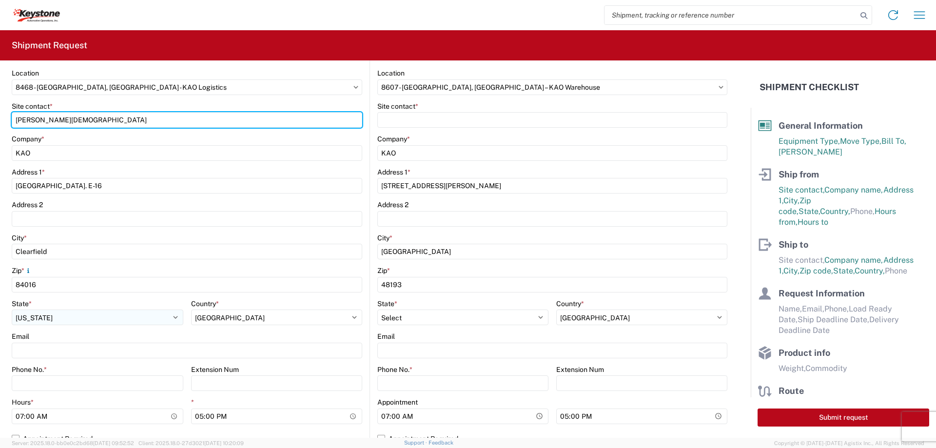
scroll to position [146, 0]
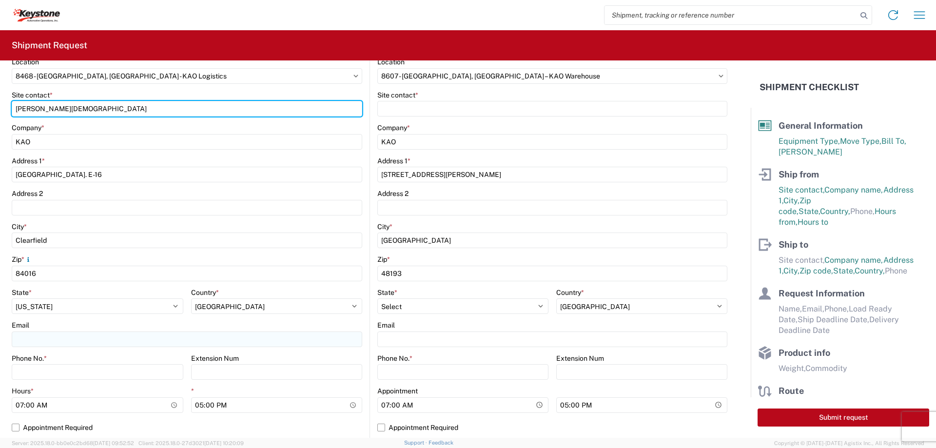
type input "[PERSON_NAME][DEMOGRAPHIC_DATA]"
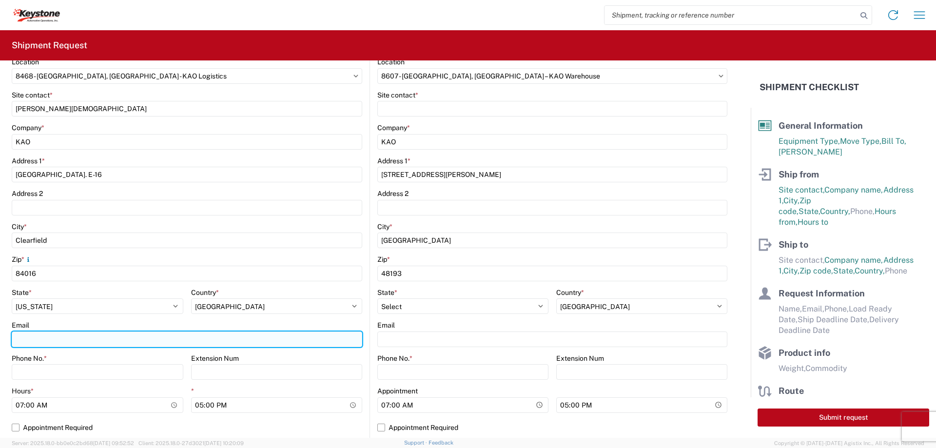
click at [56, 337] on input "Email" at bounding box center [187, 339] width 350 height 16
type input "[EMAIL_ADDRESS][DOMAIN_NAME]; [EMAIL_ADDRESS][DOMAIN_NAME]"
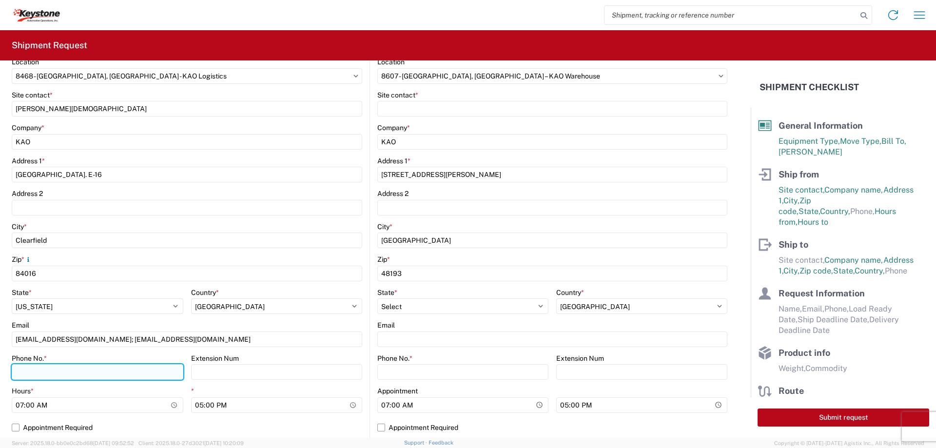
click at [160, 365] on input "Phone No. *" at bounding box center [98, 372] width 172 height 16
type input "3855192985"
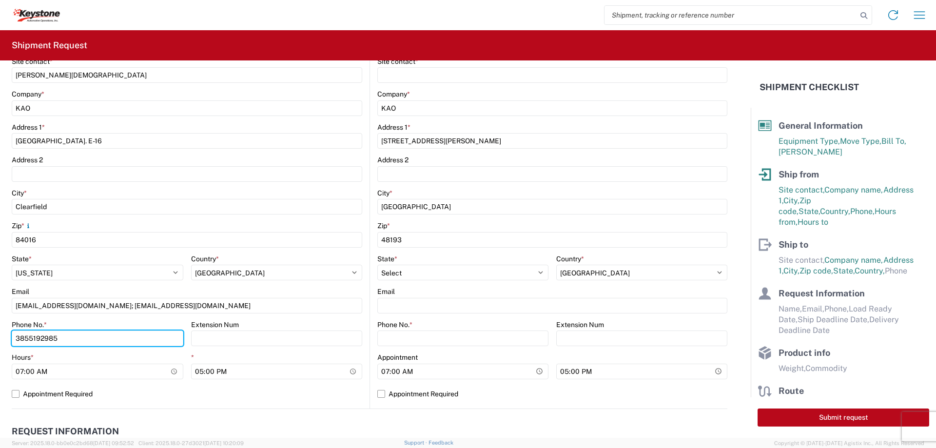
scroll to position [244, 0]
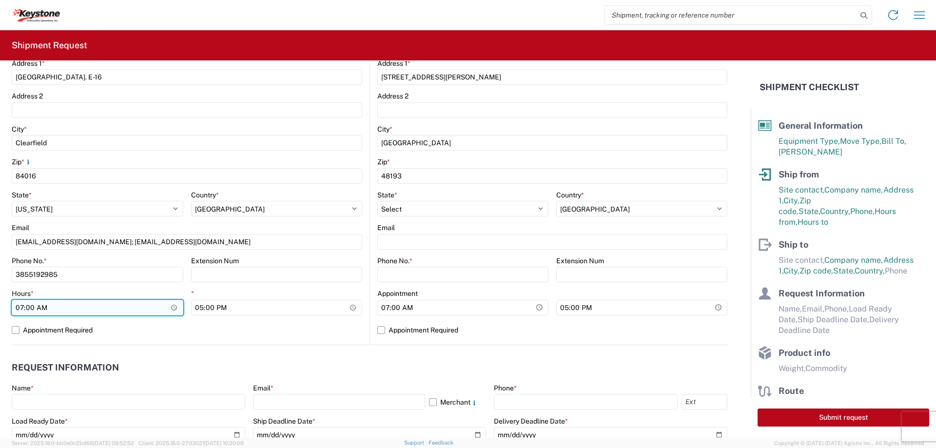
click at [132, 310] on input "07:00" at bounding box center [98, 308] width 172 height 16
click at [174, 309] on input "07:00" at bounding box center [98, 308] width 172 height 16
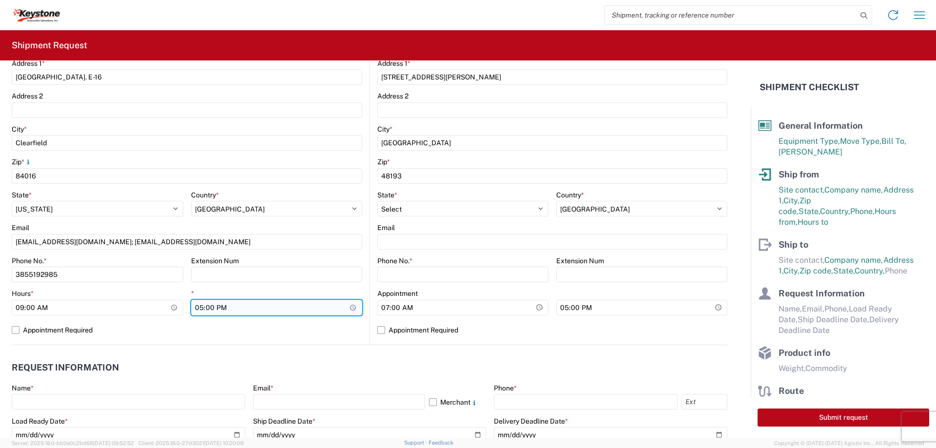
type input "09:00"
click at [269, 307] on input "17:00" at bounding box center [277, 308] width 172 height 16
click at [274, 307] on input "17:00" at bounding box center [277, 308] width 172 height 16
click at [348, 306] on input "17:00" at bounding box center [277, 308] width 172 height 16
type input "12:00"
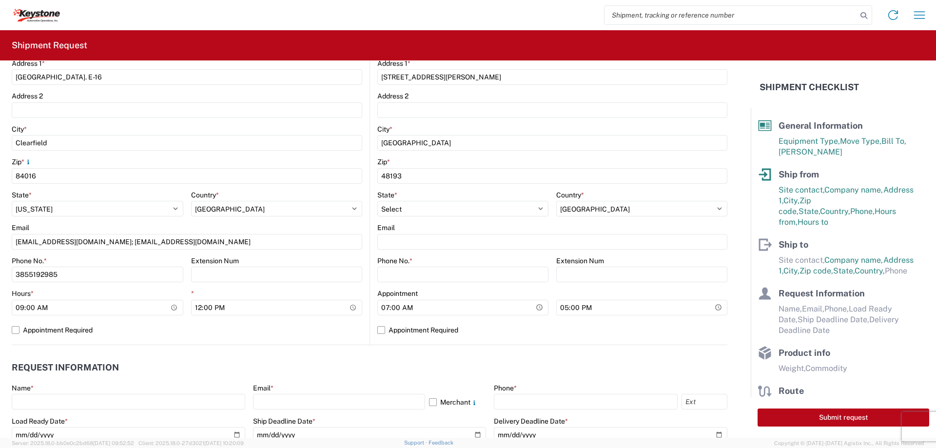
click at [331, 366] on header "Request Information" at bounding box center [370, 368] width 716 height 22
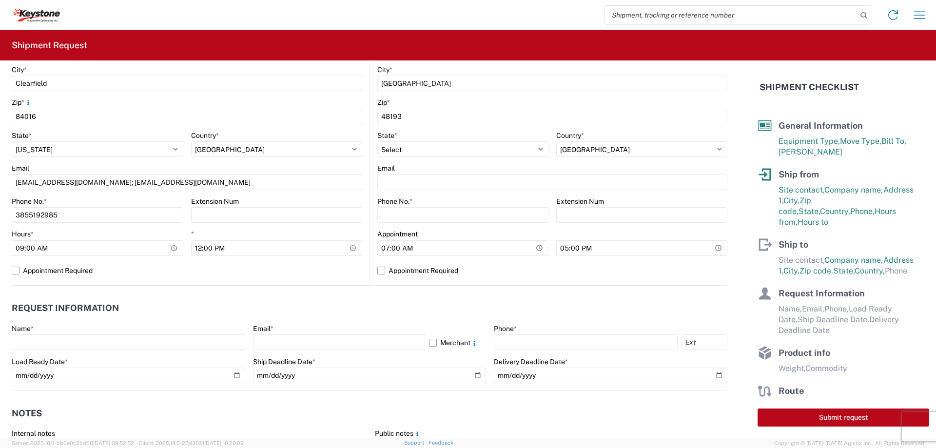
scroll to position [390, 0]
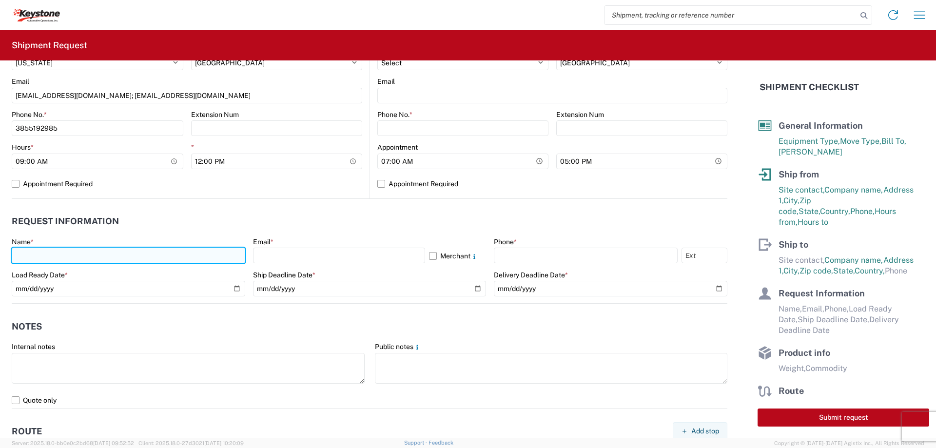
click at [103, 255] on input "text" at bounding box center [128, 256] width 233 height 16
type input "[PERSON_NAME]"
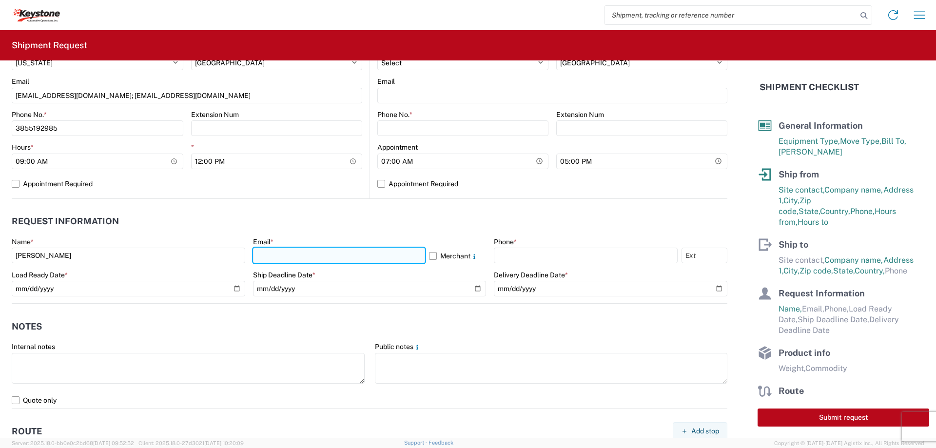
click at [274, 259] on input "text" at bounding box center [339, 256] width 172 height 16
type input "[EMAIL_ADDRESS][DOMAIN_NAME]"
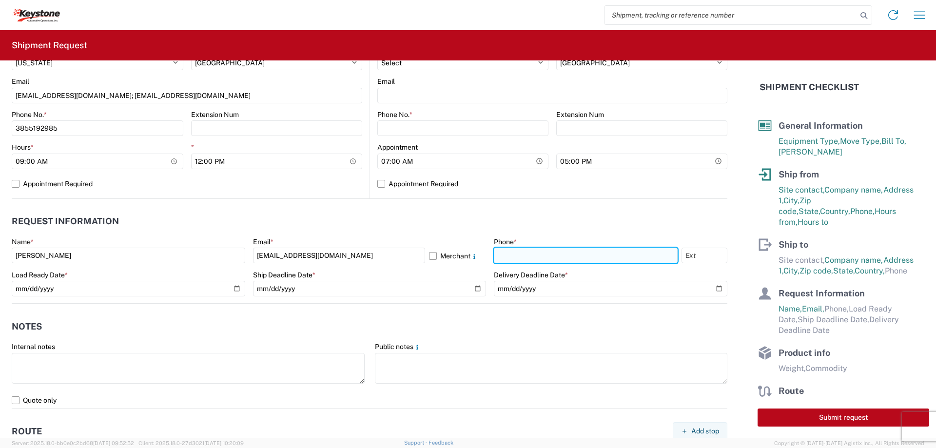
drag, startPoint x: 519, startPoint y: 255, endPoint x: 514, endPoint y: 257, distance: 5.1
click at [519, 255] on input "text" at bounding box center [586, 256] width 184 height 16
type input "2677161430"
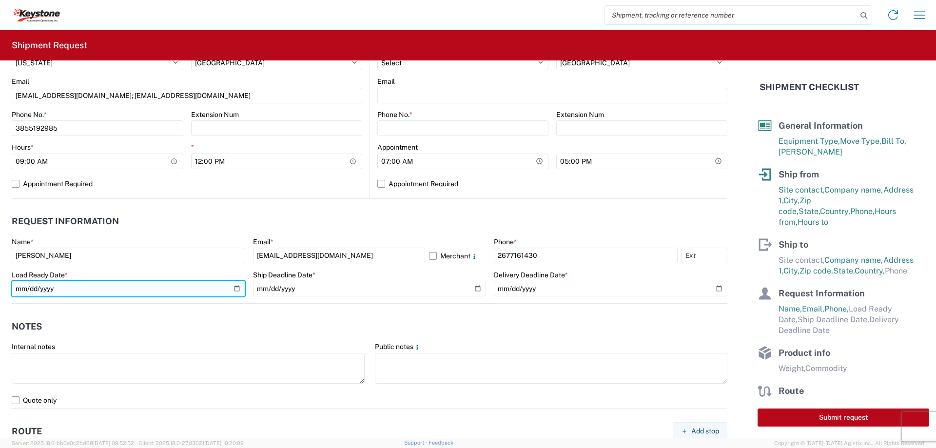
click at [173, 290] on input "date" at bounding box center [128, 289] width 233 height 16
click at [232, 289] on input "date" at bounding box center [128, 289] width 233 height 16
type input "[DATE]"
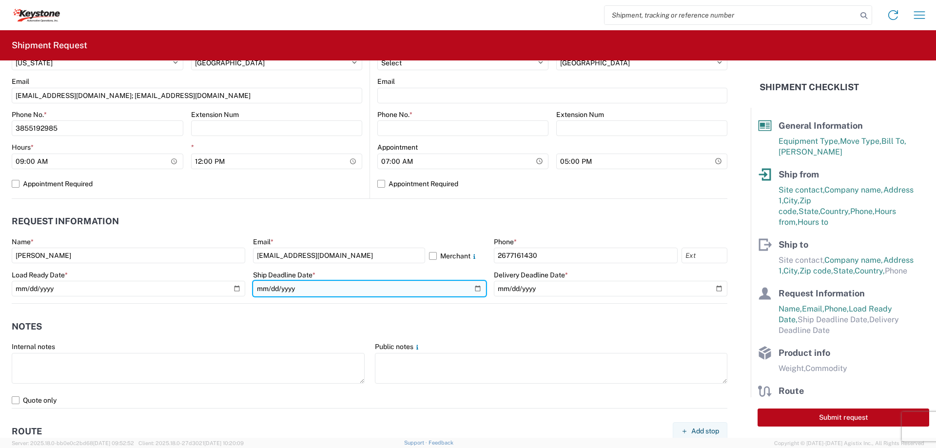
click at [319, 285] on input "date" at bounding box center [369, 289] width 233 height 16
click at [475, 287] on input "date" at bounding box center [369, 289] width 233 height 16
type input "2025-09-11"
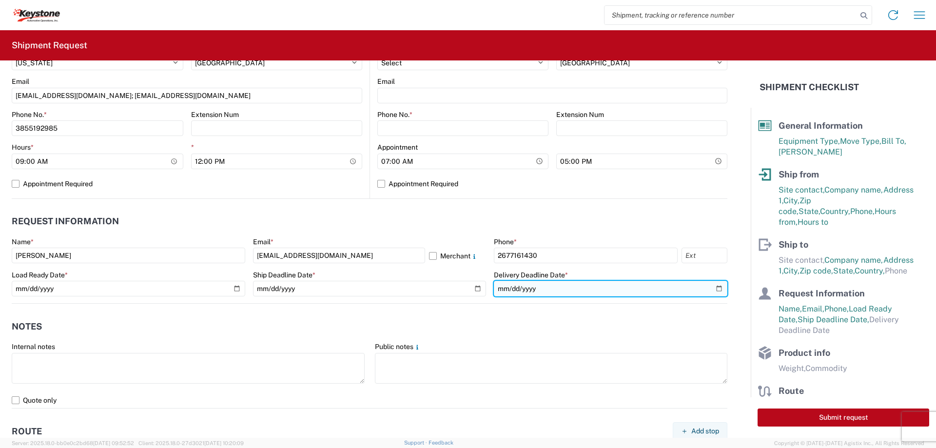
click at [594, 287] on input "date" at bounding box center [610, 289] width 233 height 16
click at [716, 290] on input "date" at bounding box center [610, 289] width 233 height 16
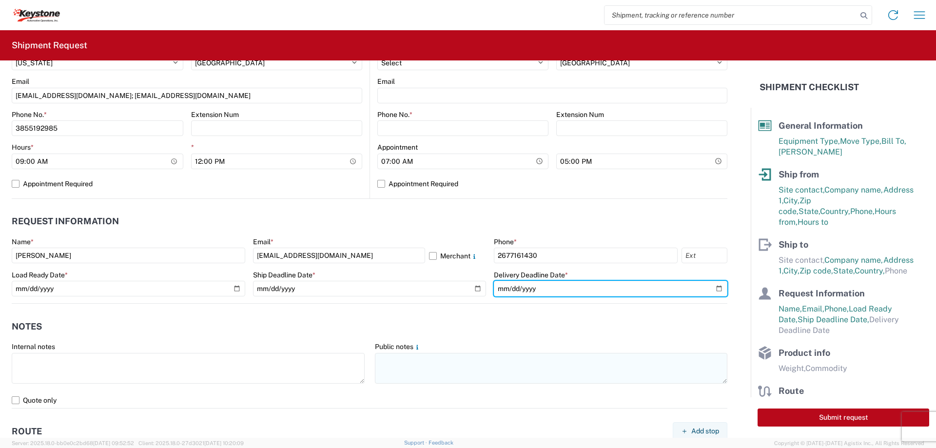
type input "2025-09-15"
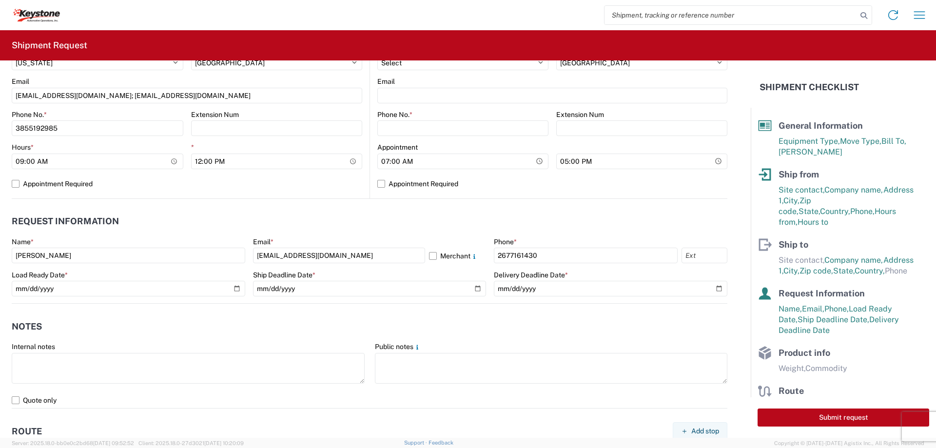
click at [456, 323] on header "Notes" at bounding box center [370, 326] width 716 height 22
click at [223, 331] on header "Notes" at bounding box center [370, 326] width 716 height 22
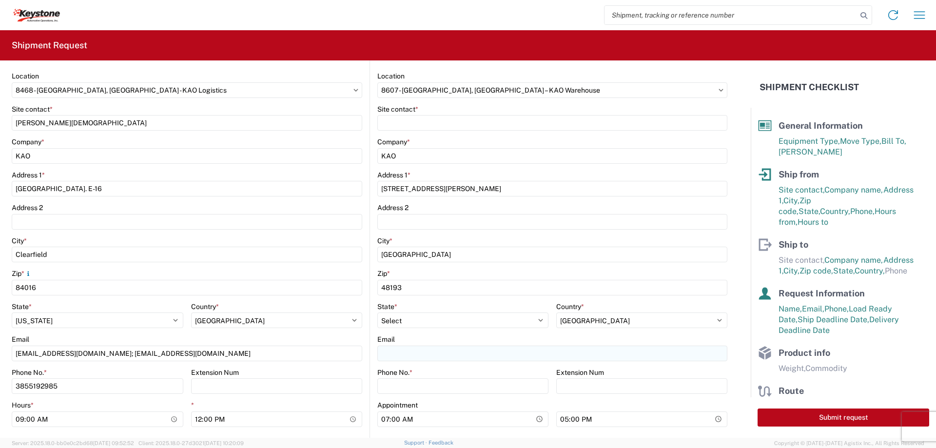
scroll to position [97, 0]
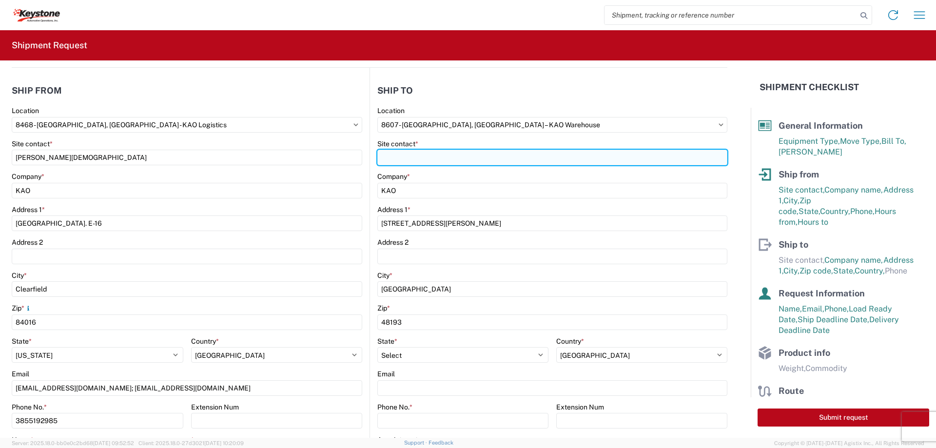
click at [503, 156] on input "Site contact *" at bounding box center [552, 158] width 350 height 16
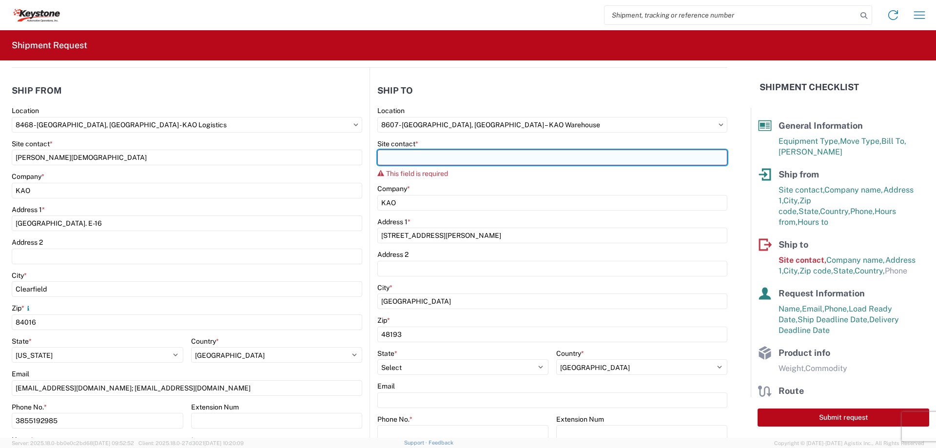
click at [485, 153] on input "Site contact *" at bounding box center [552, 158] width 350 height 16
click at [571, 153] on input "Site contact *" at bounding box center [552, 158] width 350 height 16
paste input "Paul Bullock"
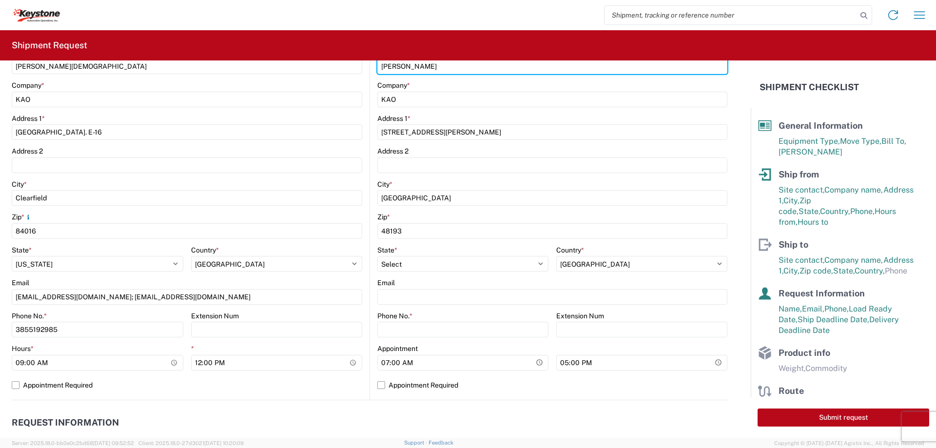
scroll to position [195, 0]
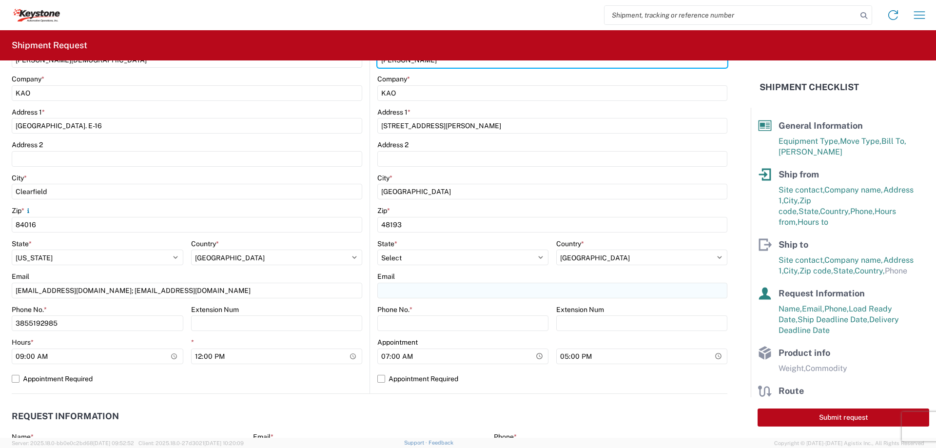
type input "Paul Bullock"
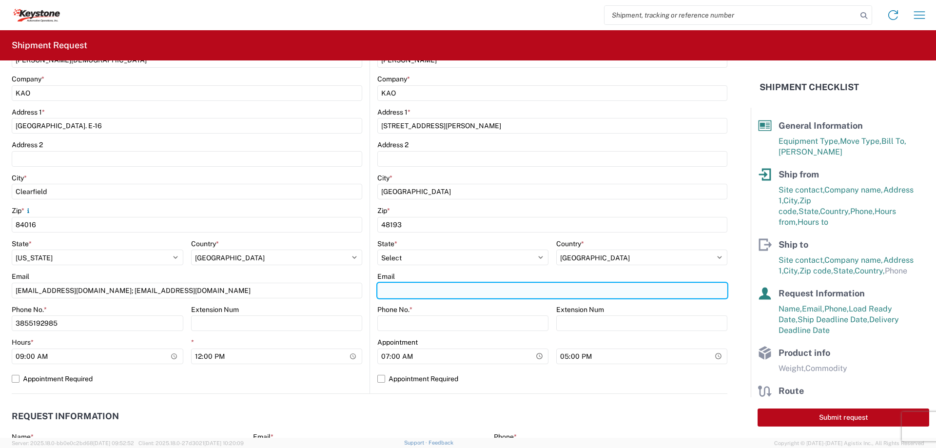
click at [451, 291] on input "Email" at bounding box center [552, 291] width 350 height 16
click at [439, 294] on input "Email" at bounding box center [552, 291] width 350 height 16
paste input "pabullock@LKQCORP.com"
click at [502, 293] on input "pabullock@LKQCORP.com;" at bounding box center [552, 291] width 350 height 16
paste input "Rob.Varner@LKQCORP.com"
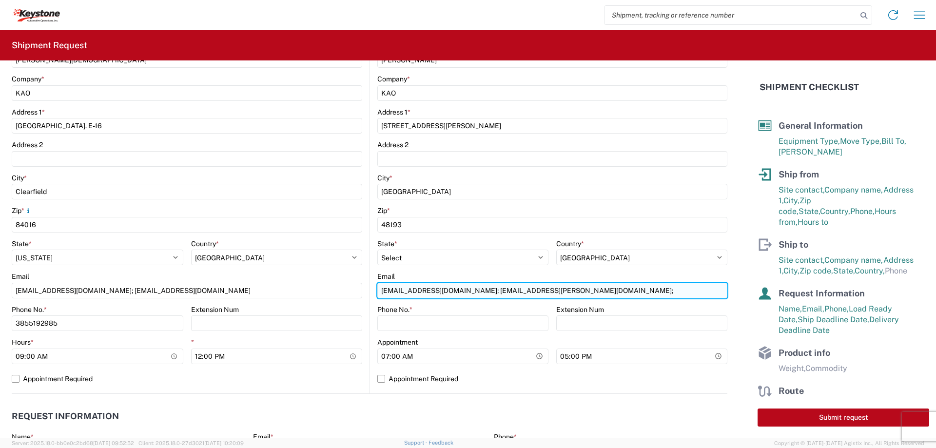
click at [570, 292] on input "pabullock@LKQCORP.com; Rob.Varner@LKQCORP.com;" at bounding box center [552, 291] width 350 height 16
paste input "rxkatanbafnezhad@LKQCORP.com"
click at [697, 288] on input "pabullock@LKQCORP.com; Rob.Varner@LKQCORP.com; rxkatanbafnezhad@LKQCORP.com;" at bounding box center [552, 291] width 350 height 16
paste input "KeyGL-Appt@key-stone.com"
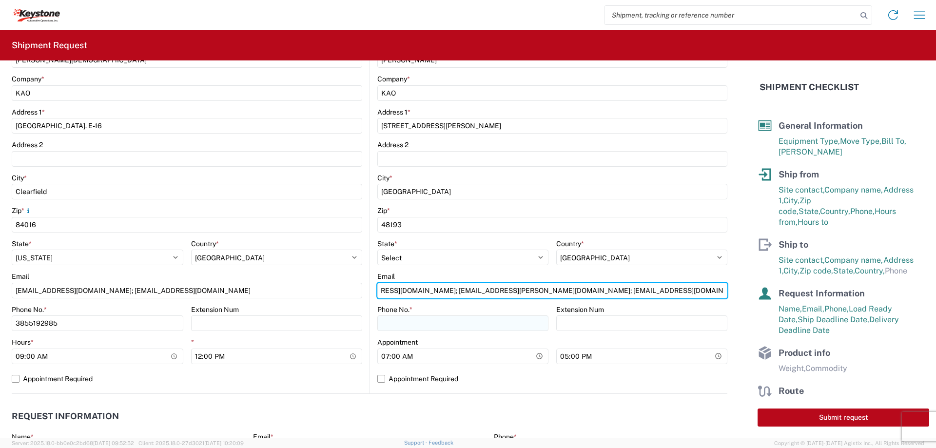
type input "pabullock@LKQCORP.com; Rob.Varner@LKQCORP.com; rxkatanbafnezhad@LKQCORP.com; Ke…"
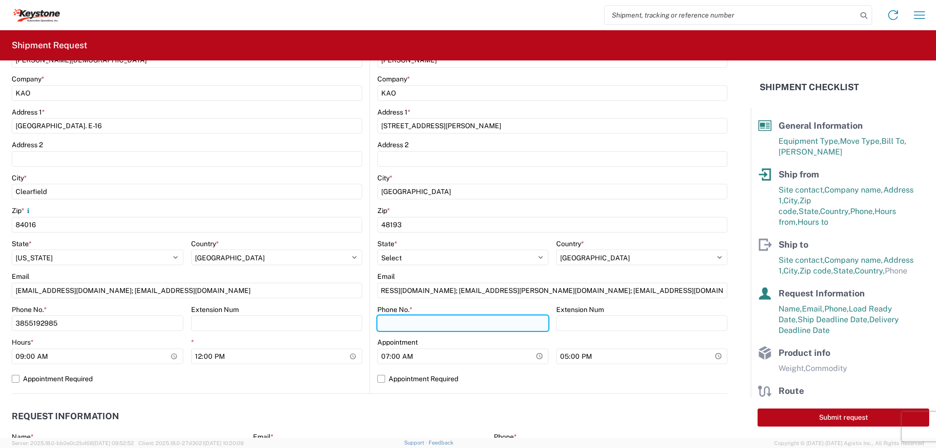
click at [485, 327] on input "Phone No. *" at bounding box center [462, 323] width 171 height 16
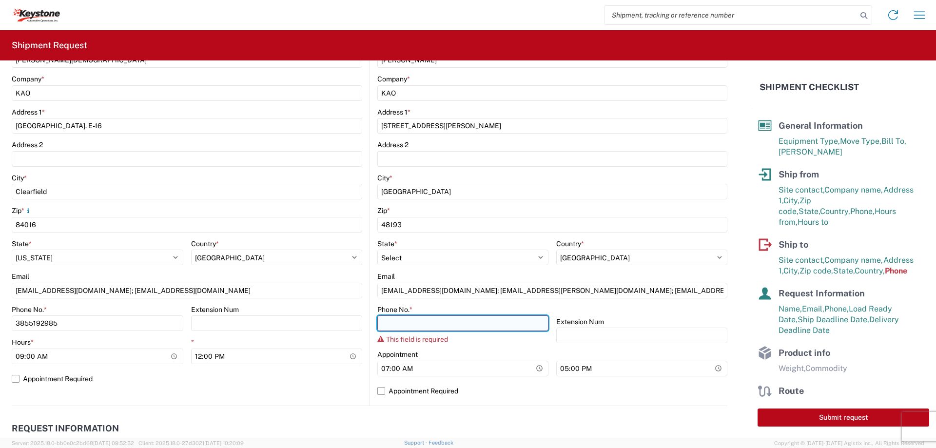
click at [452, 326] on input "Phone No. *" at bounding box center [462, 323] width 171 height 16
paste input "(570)655-4514"
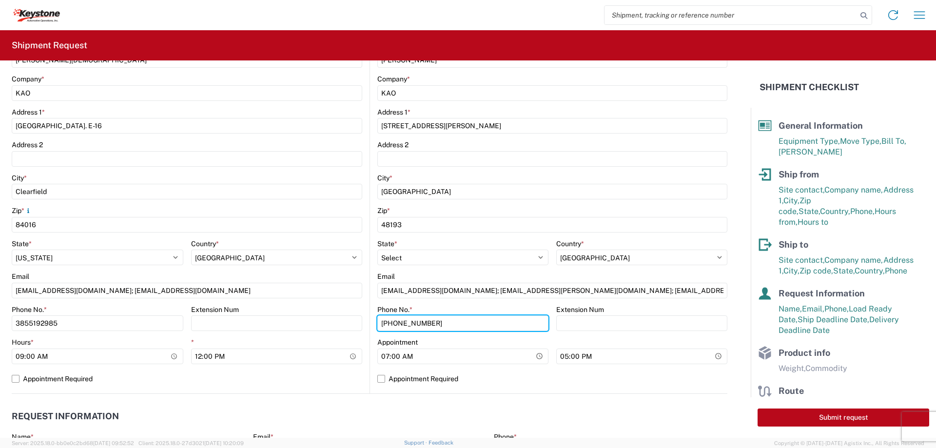
type input "(570)655-4514"
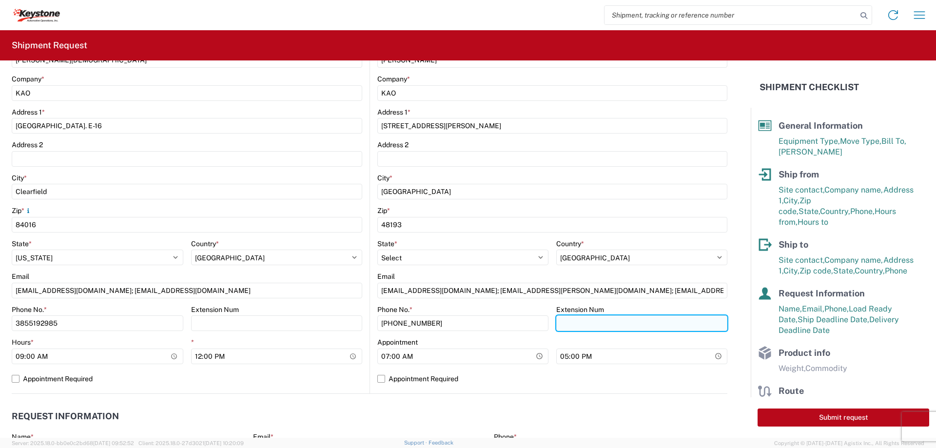
click at [617, 320] on input "Extension Num" at bounding box center [641, 323] width 171 height 16
paste input "3857"
type input "3857"
click at [377, 379] on label "Appointment Required" at bounding box center [552, 379] width 350 height 16
click at [0, 0] on input "Appointment Required" at bounding box center [0, 0] width 0 height 0
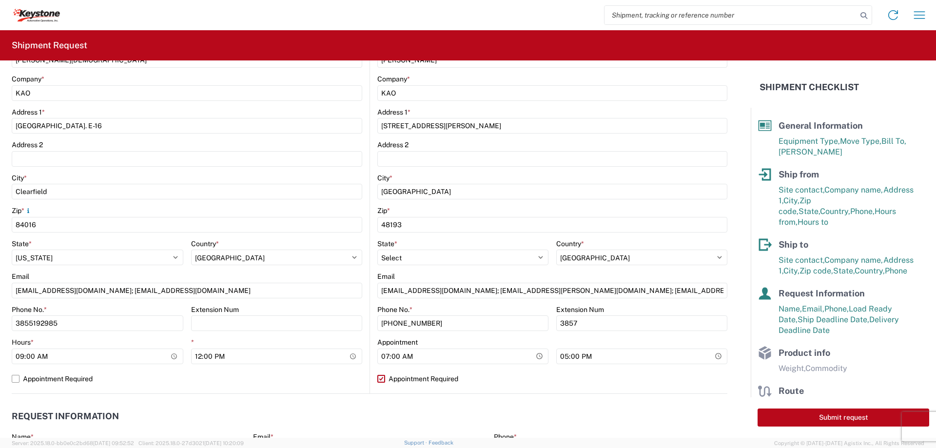
select select "US"
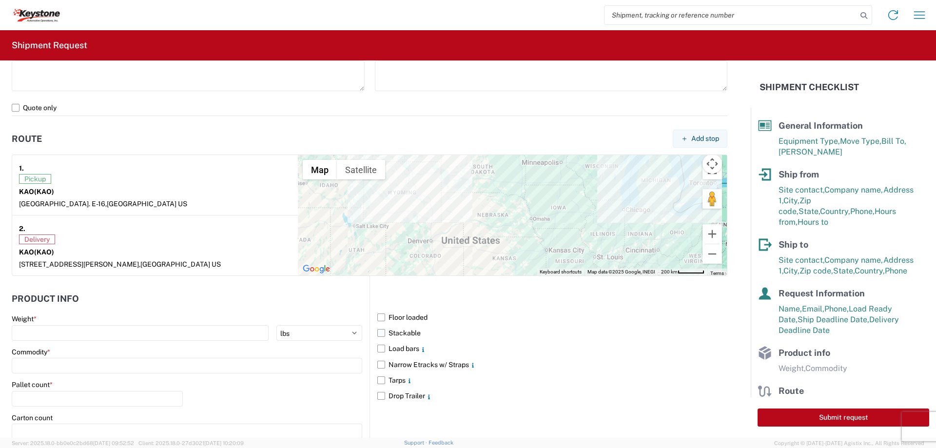
scroll to position [792, 0]
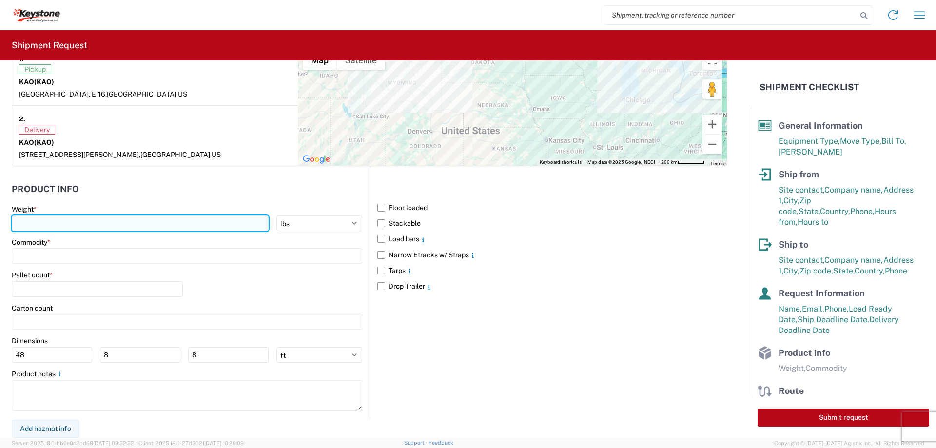
click at [148, 226] on input "number" at bounding box center [140, 223] width 257 height 16
type input "18000"
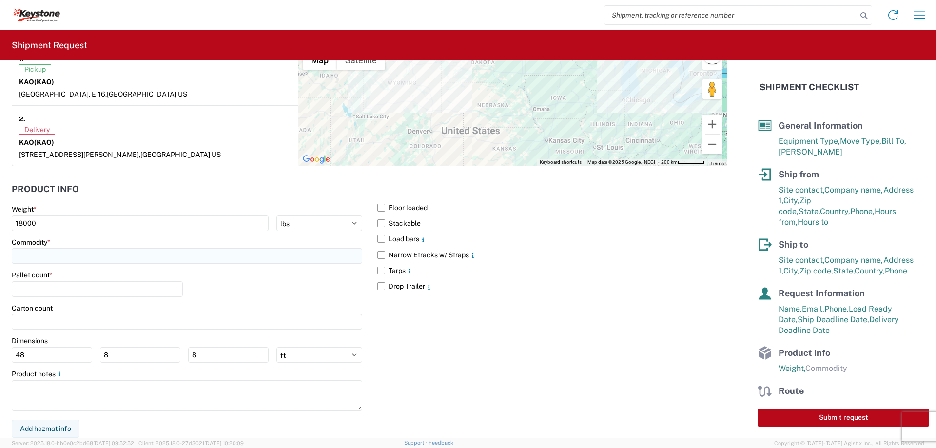
click at [184, 258] on input at bounding box center [187, 256] width 350 height 16
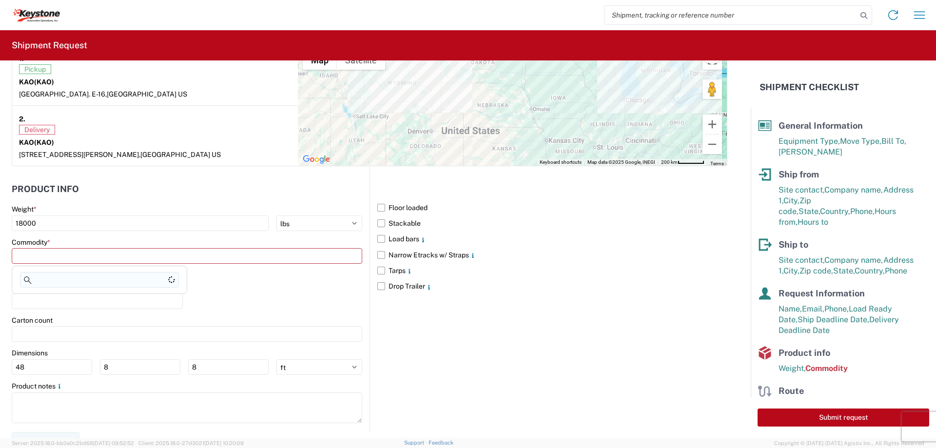
click at [140, 276] on input at bounding box center [99, 280] width 159 height 16
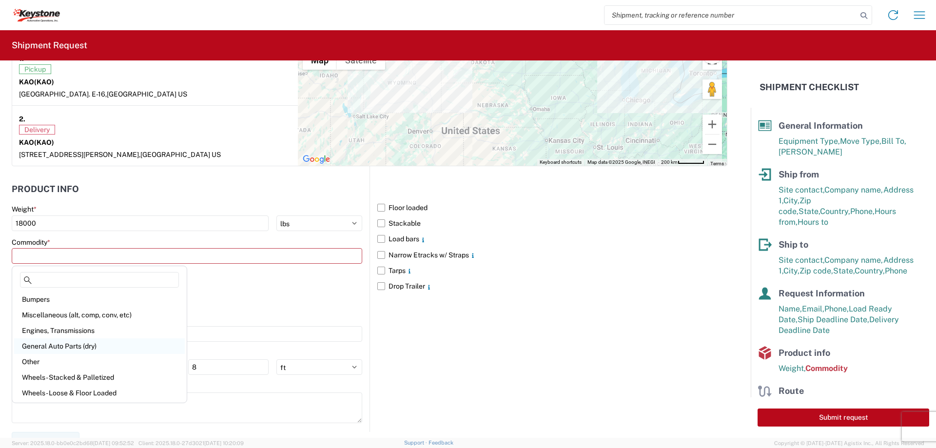
click at [80, 347] on div "General Auto Parts (dry)" at bounding box center [99, 346] width 171 height 16
type input "General Auto Parts (dry)"
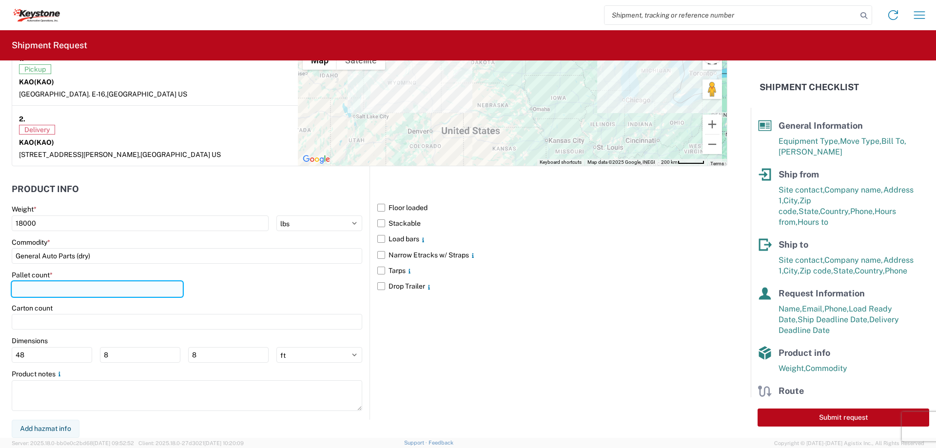
click at [95, 291] on input "number" at bounding box center [97, 289] width 171 height 16
type input "24"
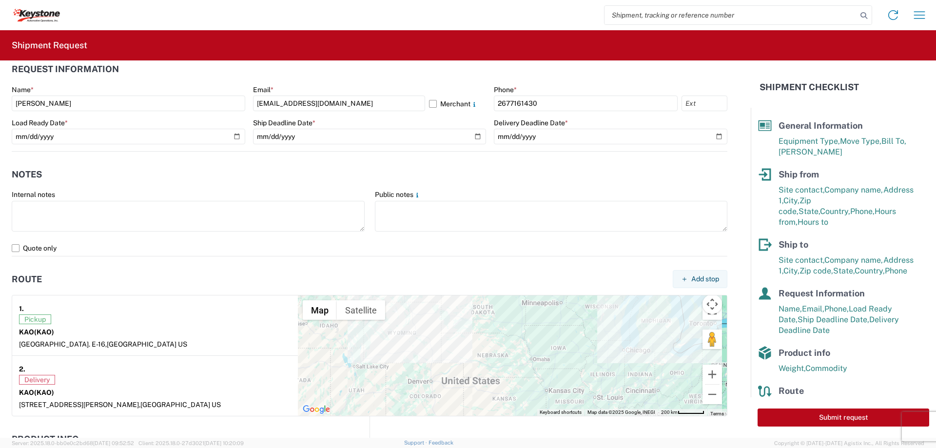
scroll to position [500, 0]
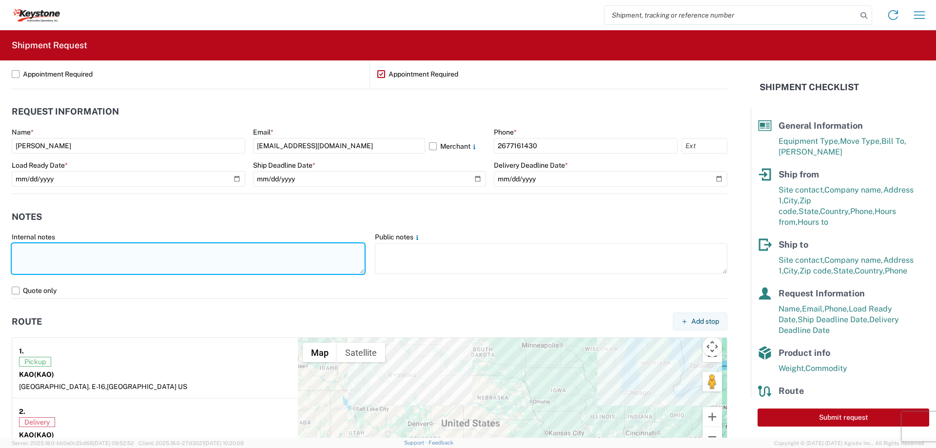
click at [231, 252] on textarea at bounding box center [188, 258] width 353 height 31
type textarea "PRELOAD ECHO"
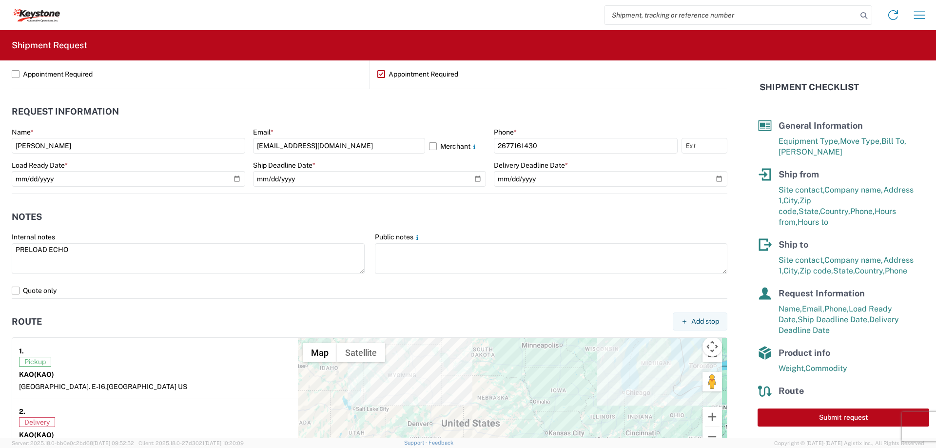
click at [227, 221] on header "Notes" at bounding box center [370, 217] width 716 height 22
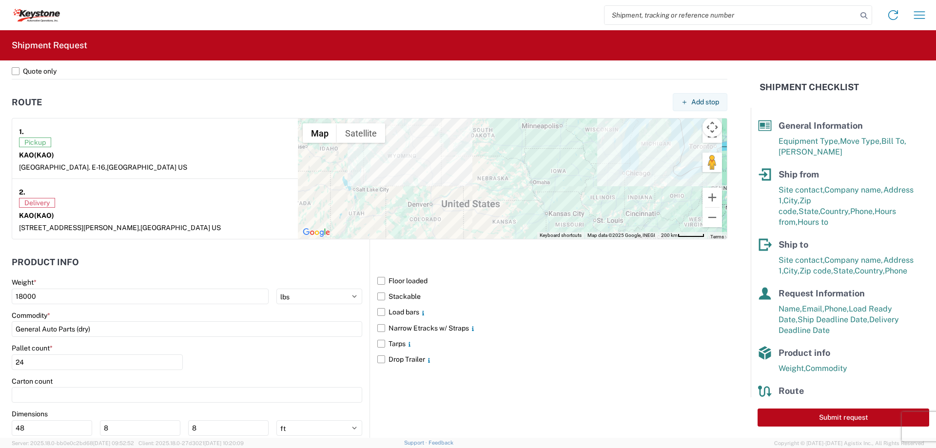
scroll to position [731, 0]
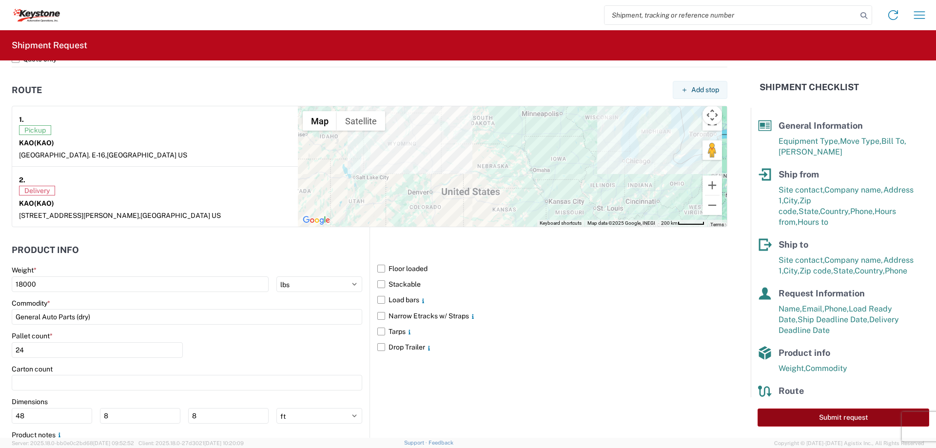
click at [803, 413] on button "Submit request" at bounding box center [843, 417] width 172 height 18
select select "US"
